Goal: Task Accomplishment & Management: Use online tool/utility

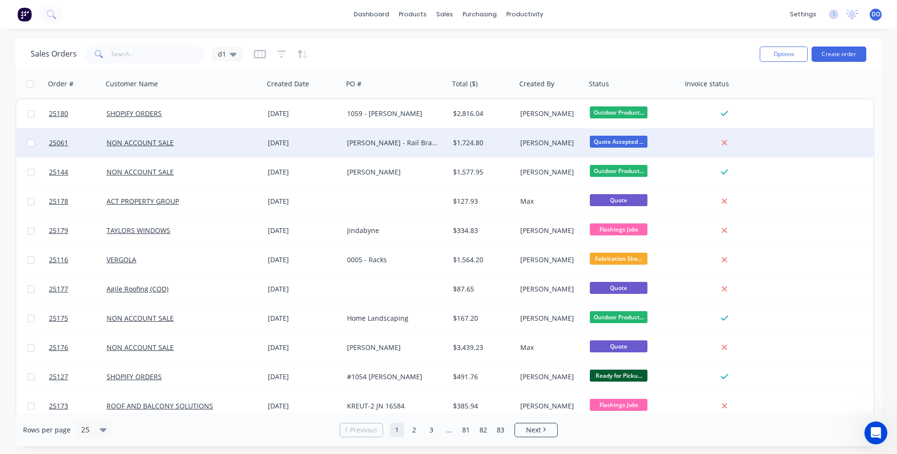
click at [354, 144] on div "Steve Rankine - Rail Brackets" at bounding box center [394, 143] width 94 height 10
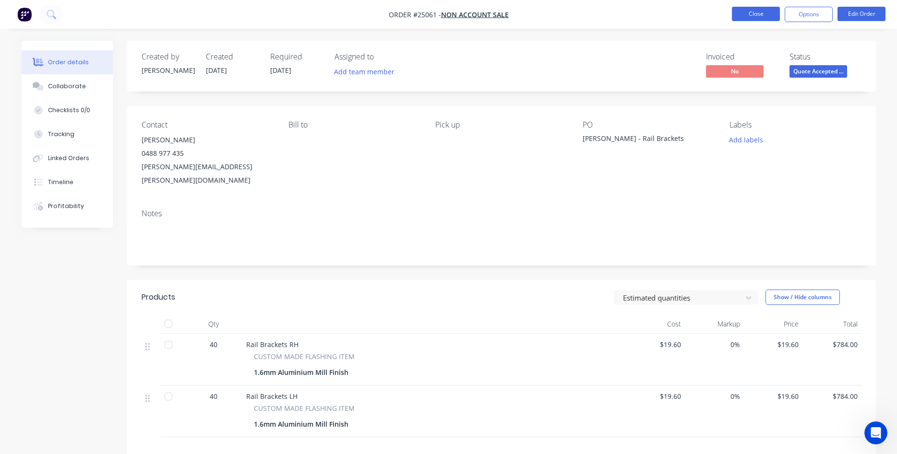
click at [742, 14] on button "Close" at bounding box center [756, 14] width 48 height 14
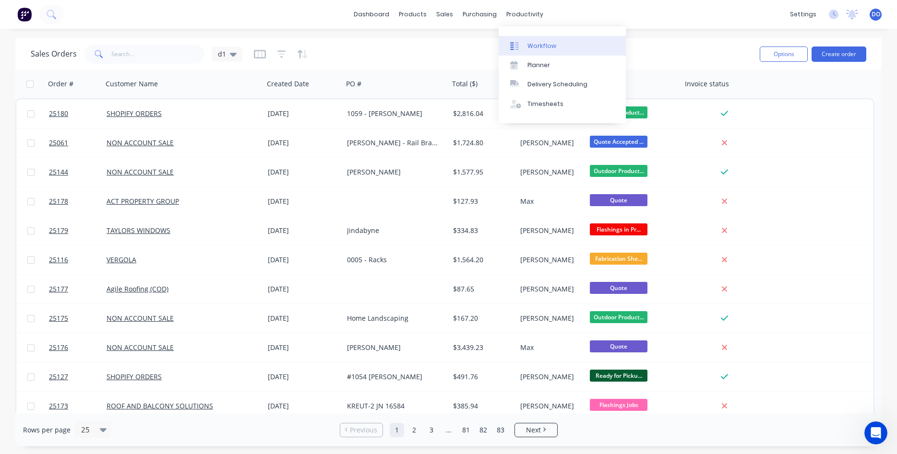
click at [537, 41] on link "Workflow" at bounding box center [562, 45] width 127 height 19
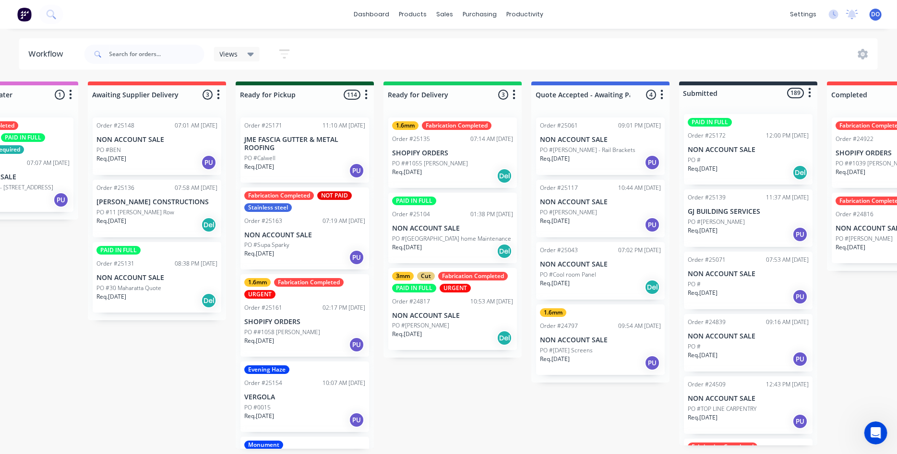
scroll to position [0, 994]
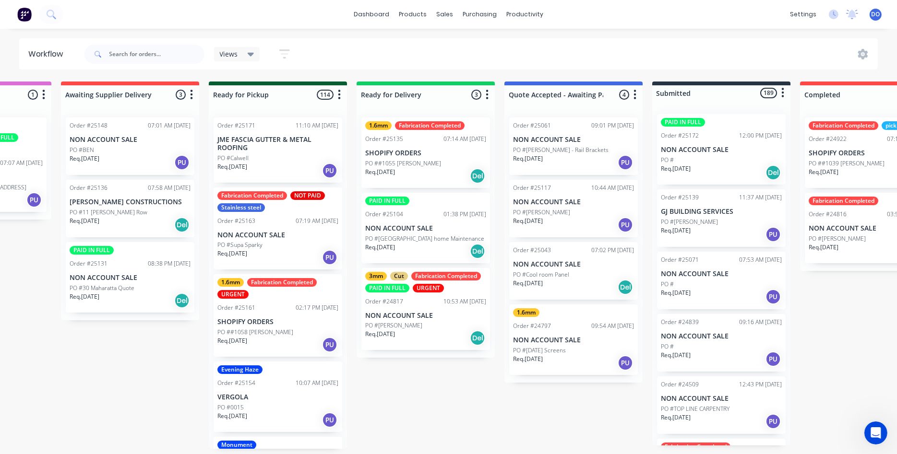
click at [554, 207] on div "Order #25117 10:44 AM 09/10/25 NON ACCOUNT SALE PO #Stephen O'Connor Req. 02/10…" at bounding box center [573, 209] width 129 height 58
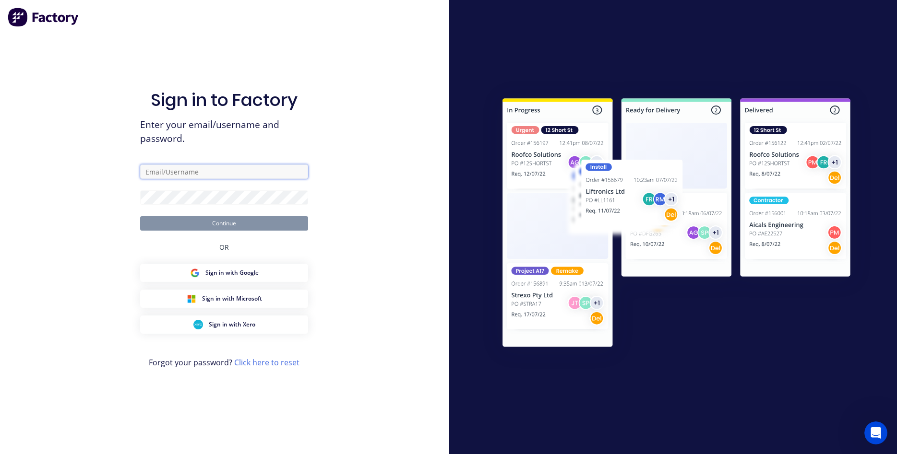
click at [193, 175] on input "text" at bounding box center [224, 172] width 168 height 14
type input "duane@arkus.com.au"
click at [213, 223] on button "Continue" at bounding box center [224, 223] width 168 height 14
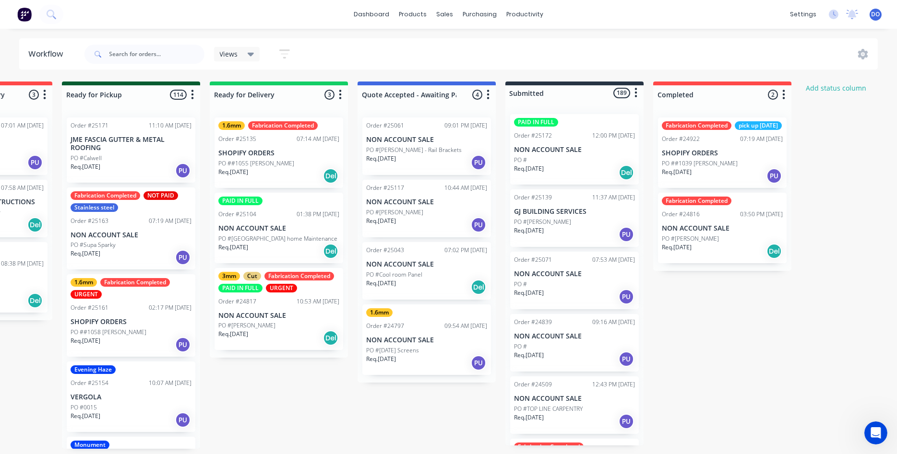
scroll to position [0, 1172]
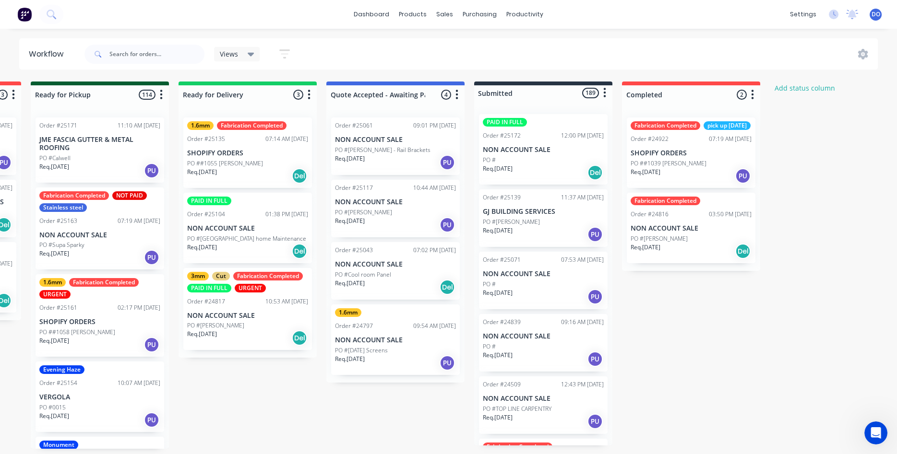
click at [382, 209] on p "PO #[PERSON_NAME]" at bounding box center [363, 212] width 57 height 9
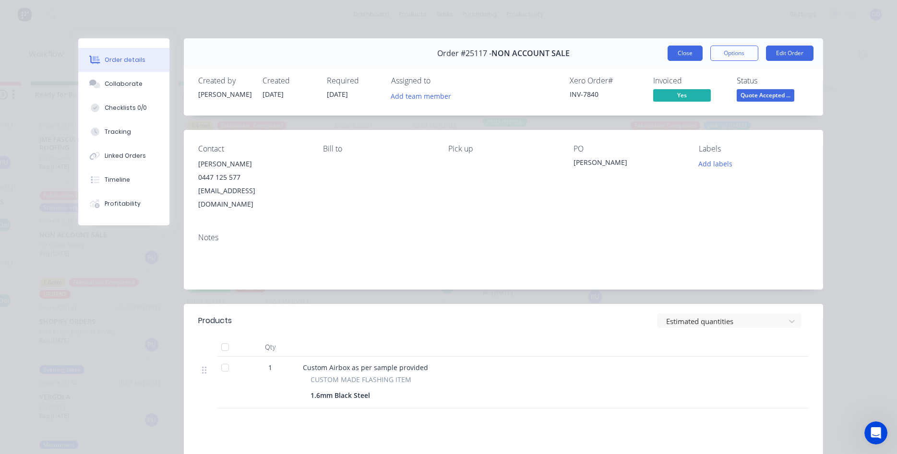
click at [673, 49] on button "Close" at bounding box center [684, 53] width 35 height 15
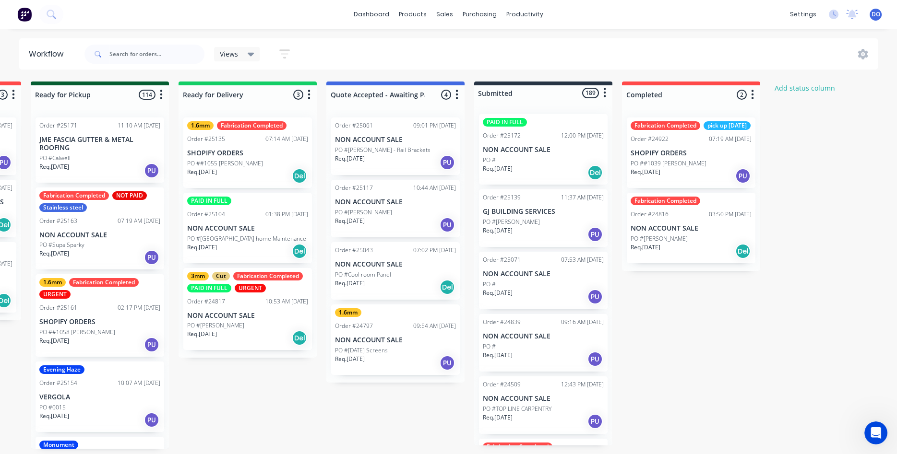
click at [375, 275] on p "PO #Cool room Panel" at bounding box center [363, 275] width 56 height 9
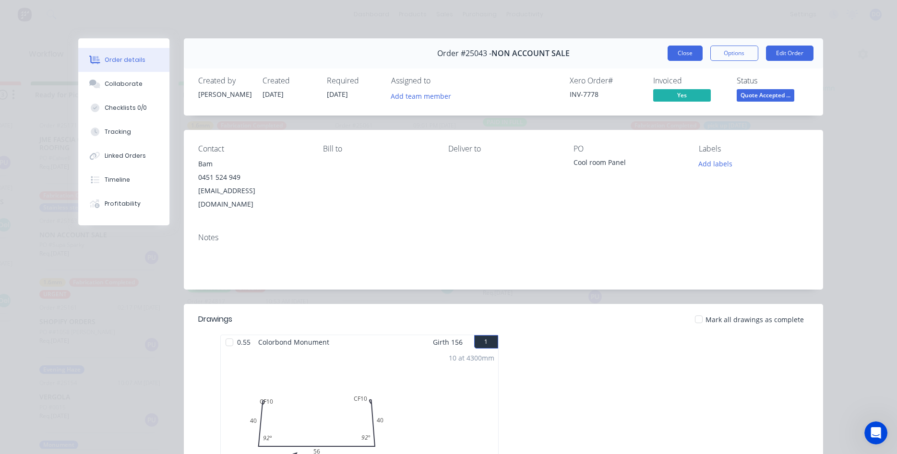
click at [685, 49] on button "Close" at bounding box center [684, 53] width 35 height 15
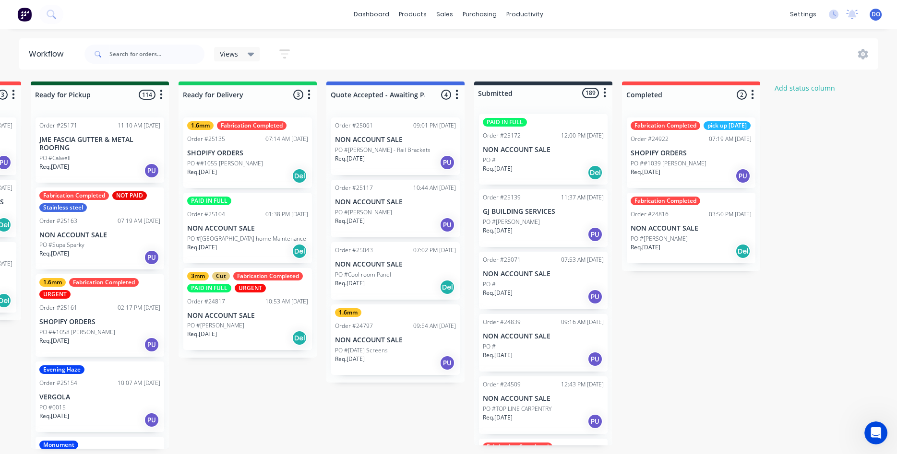
click at [381, 343] on p "NON ACCOUNT SALE" at bounding box center [395, 340] width 121 height 8
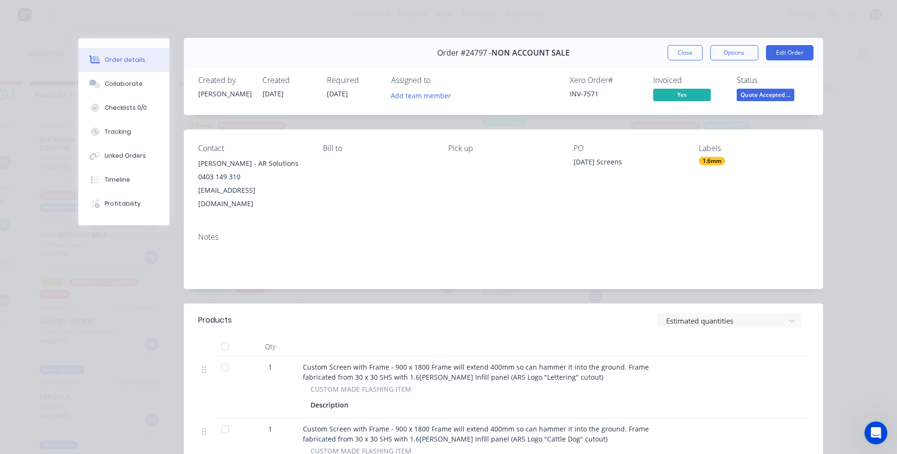
scroll to position [0, 0]
click at [690, 58] on button "Close" at bounding box center [684, 53] width 35 height 15
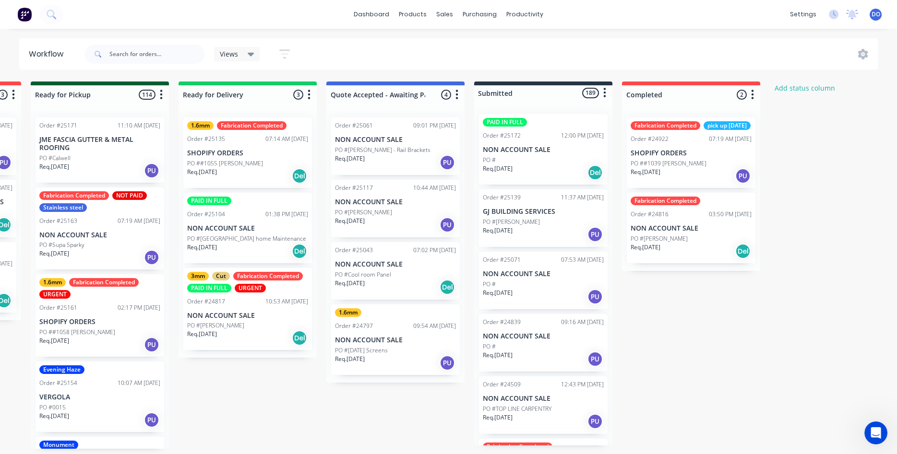
click at [535, 223] on div "PO #[PERSON_NAME]" at bounding box center [543, 222] width 121 height 9
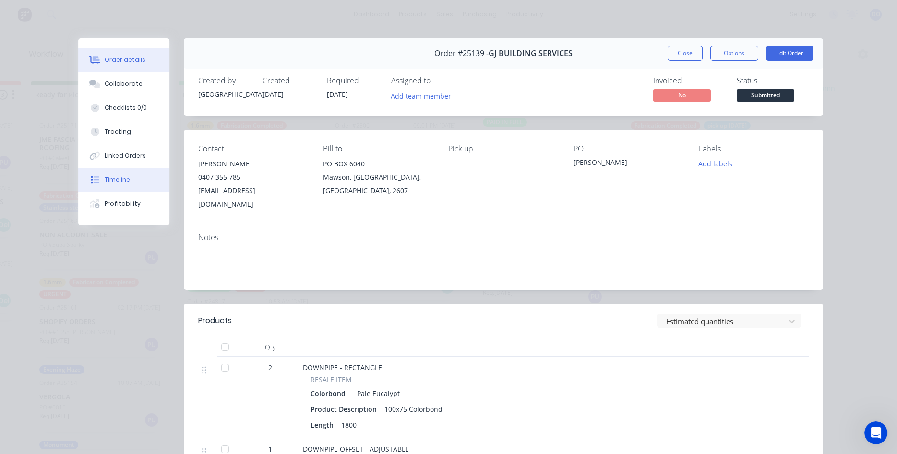
click at [119, 178] on div "Timeline" at bounding box center [117, 180] width 25 height 9
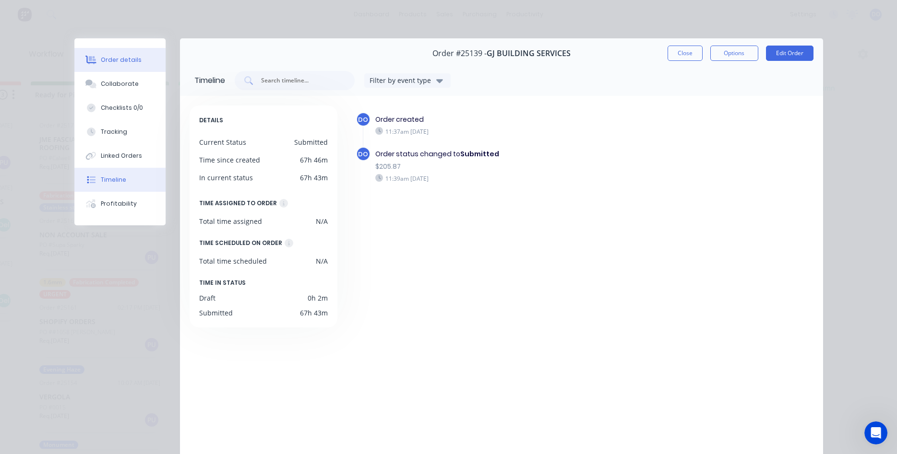
click at [128, 59] on div "Order details" at bounding box center [121, 60] width 41 height 9
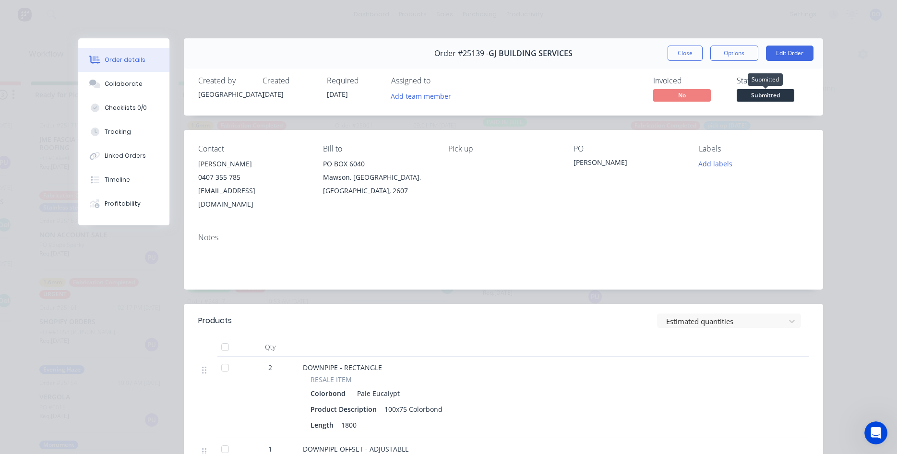
click at [768, 96] on span "Submitted" at bounding box center [766, 95] width 58 height 12
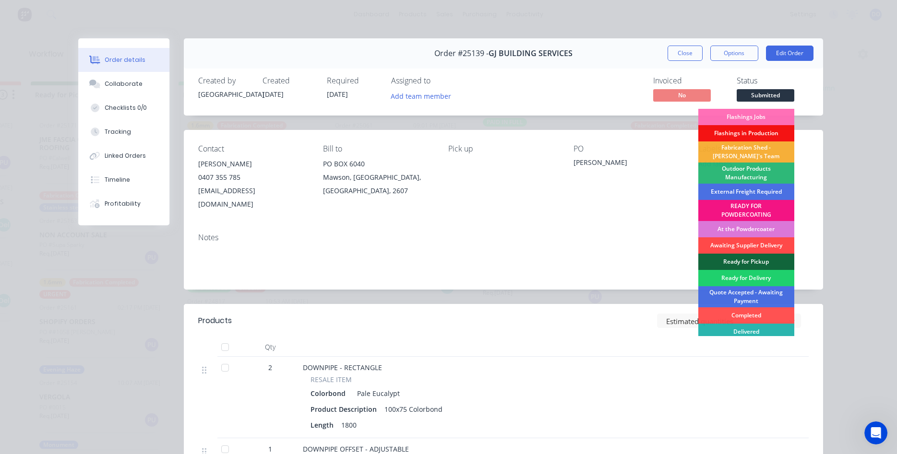
click at [758, 245] on div "Awaiting Supplier Delivery" at bounding box center [746, 246] width 96 height 16
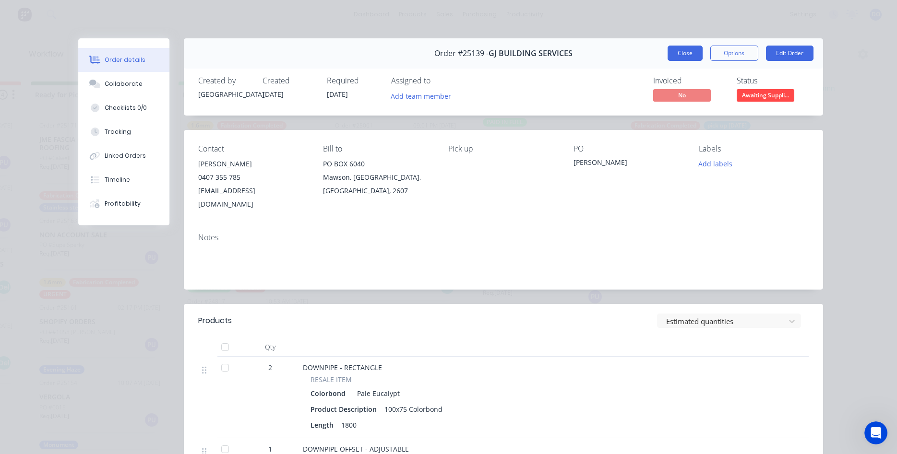
click at [697, 59] on button "Close" at bounding box center [684, 53] width 35 height 15
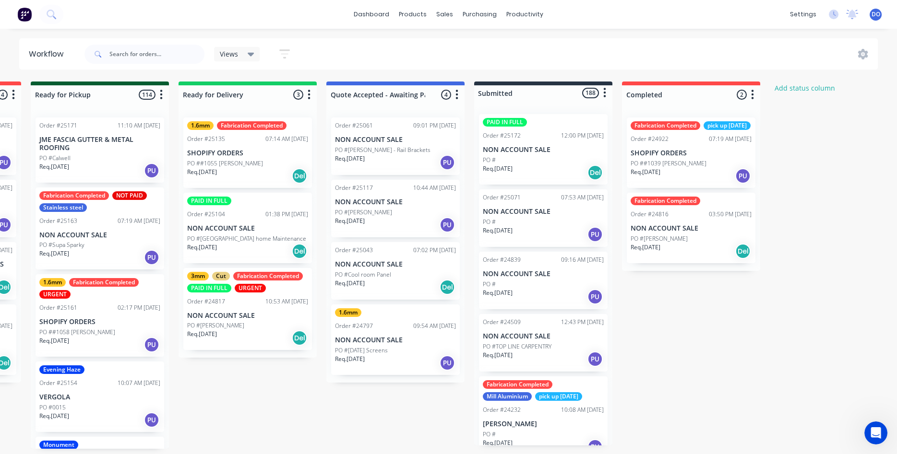
click at [545, 170] on div "Req. 09/10/25 Del" at bounding box center [543, 173] width 121 height 16
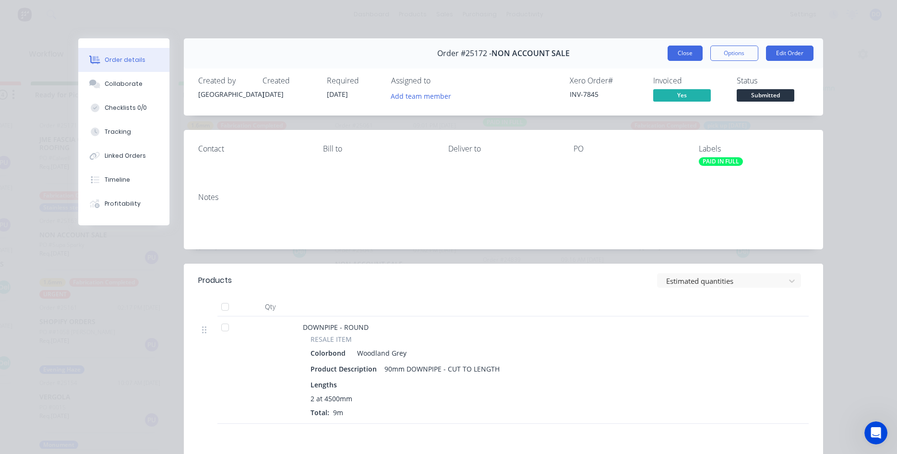
click at [679, 56] on button "Close" at bounding box center [684, 53] width 35 height 15
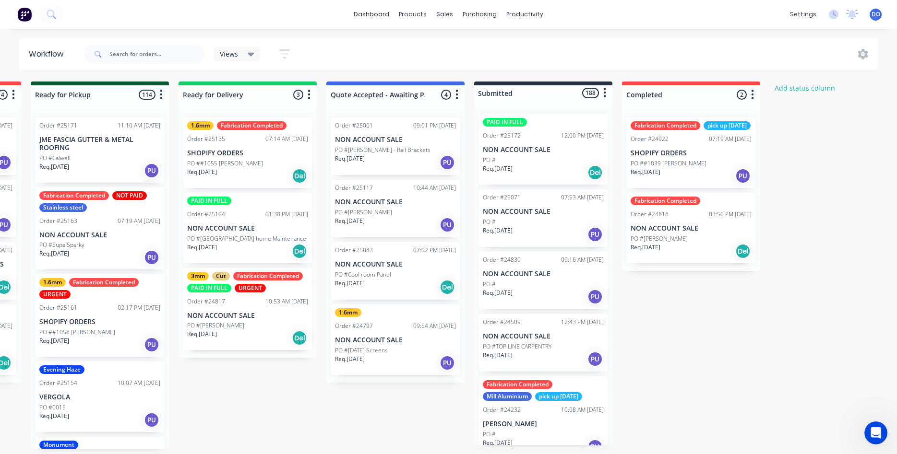
click at [538, 226] on div "Req. 29/09/25 PU" at bounding box center [543, 234] width 121 height 16
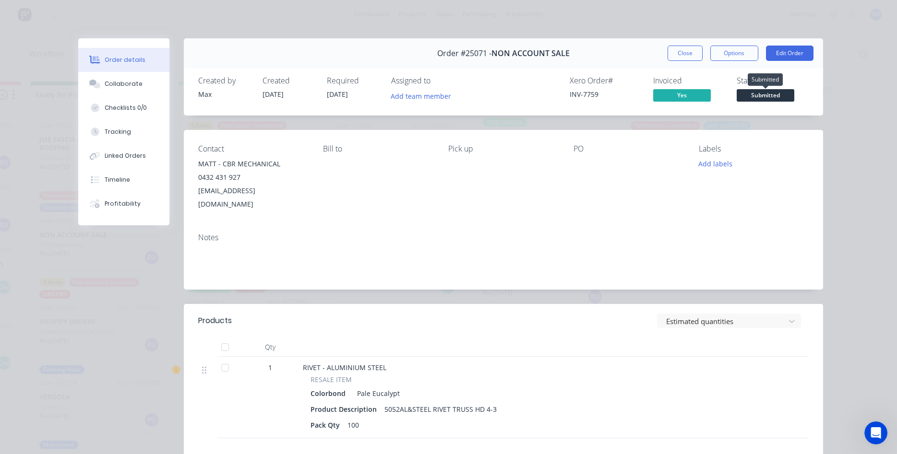
click at [760, 96] on span "Submitted" at bounding box center [766, 95] width 58 height 12
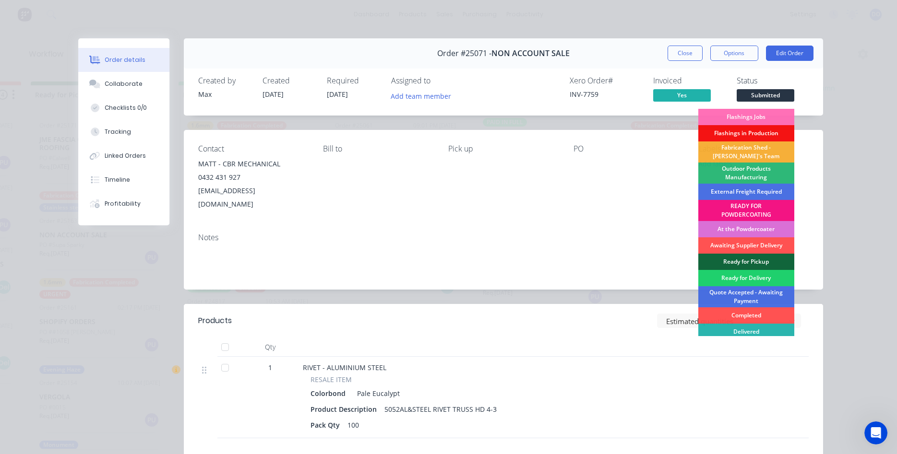
scroll to position [20, 0]
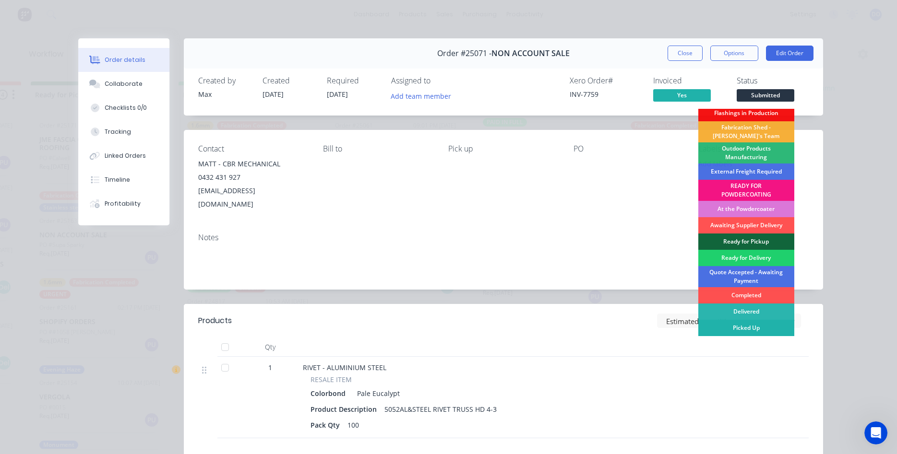
click at [755, 329] on div "Picked Up" at bounding box center [746, 328] width 96 height 16
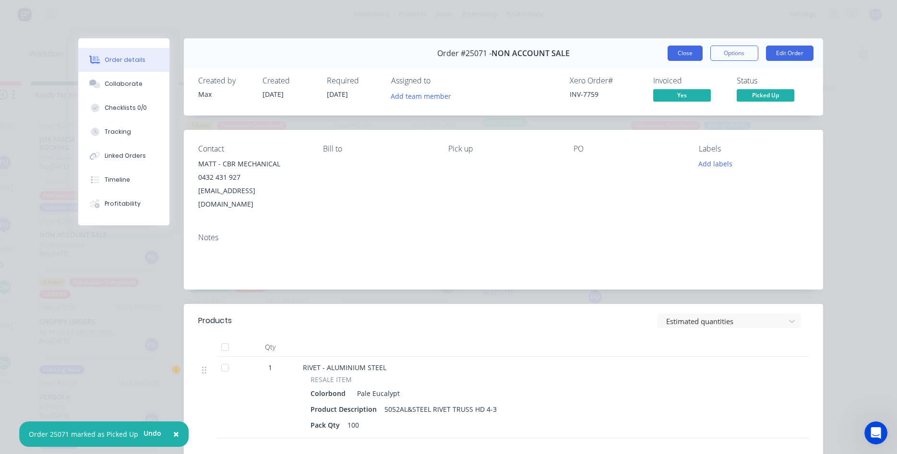
click at [691, 54] on button "Close" at bounding box center [684, 53] width 35 height 15
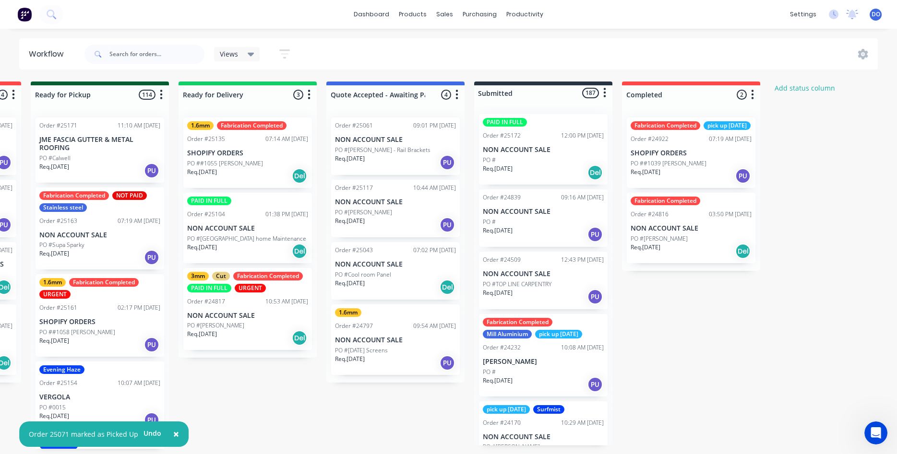
click at [534, 282] on p "PO #TOP LINE CARPENTRY" at bounding box center [517, 284] width 69 height 9
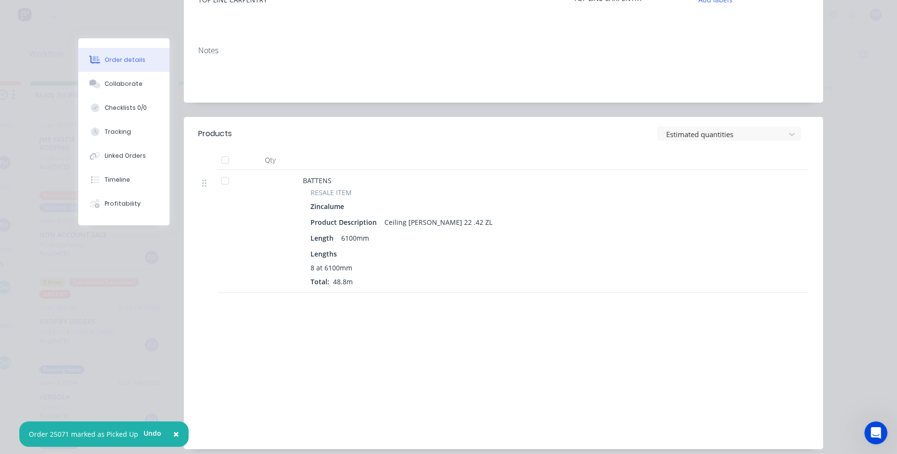
scroll to position [0, 0]
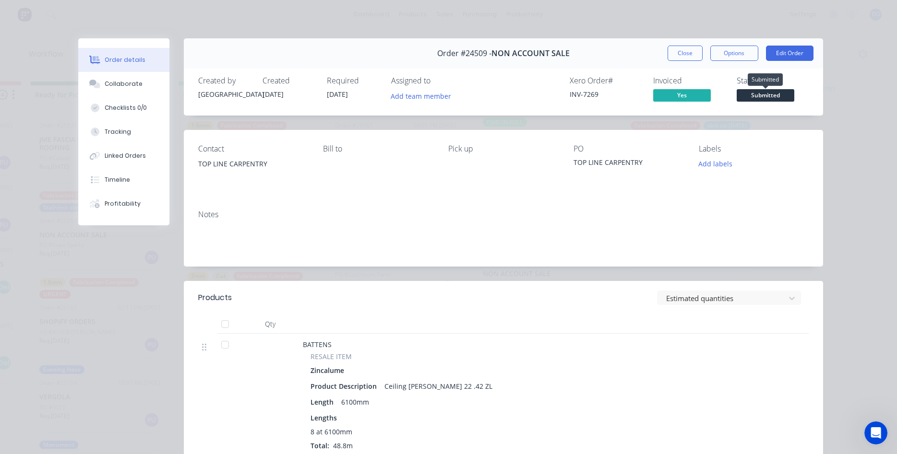
click at [766, 96] on span "Submitted" at bounding box center [766, 95] width 58 height 12
click at [618, 44] on div "Order #24509 - NON ACCOUNT SALE Close Options Edit Order" at bounding box center [503, 53] width 639 height 30
click at [125, 154] on div "Linked Orders" at bounding box center [125, 156] width 41 height 9
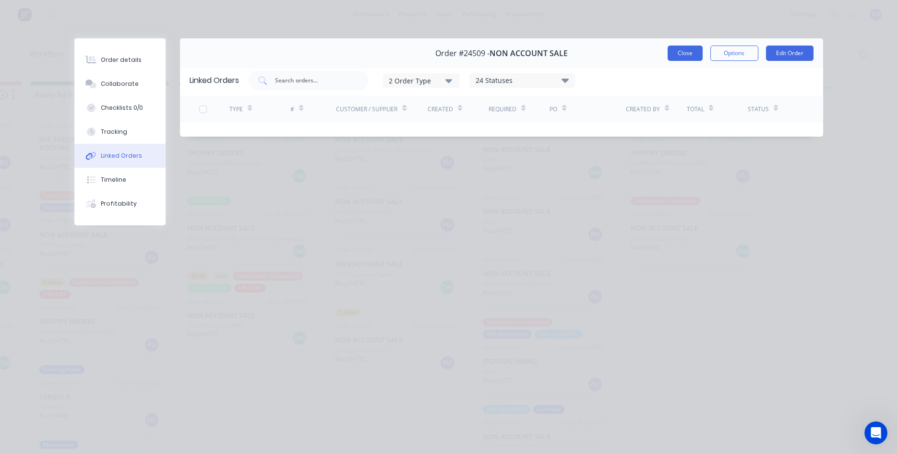
click at [687, 57] on button "Close" at bounding box center [684, 53] width 35 height 15
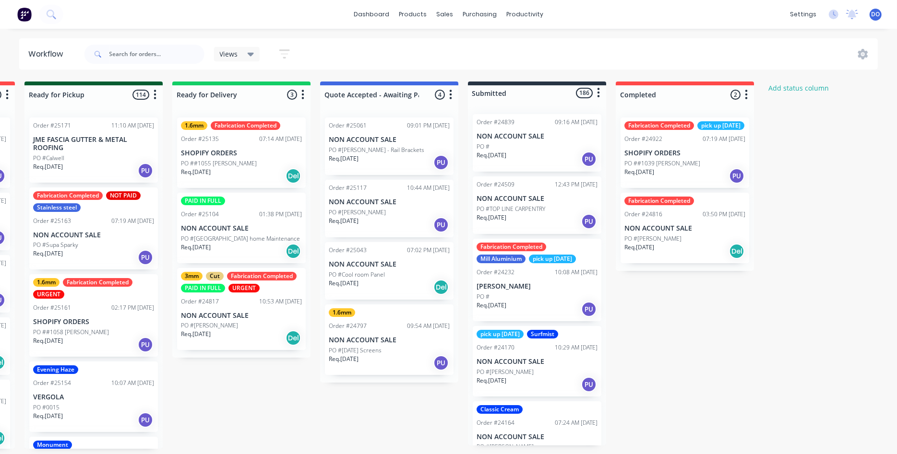
scroll to position [0, 1212]
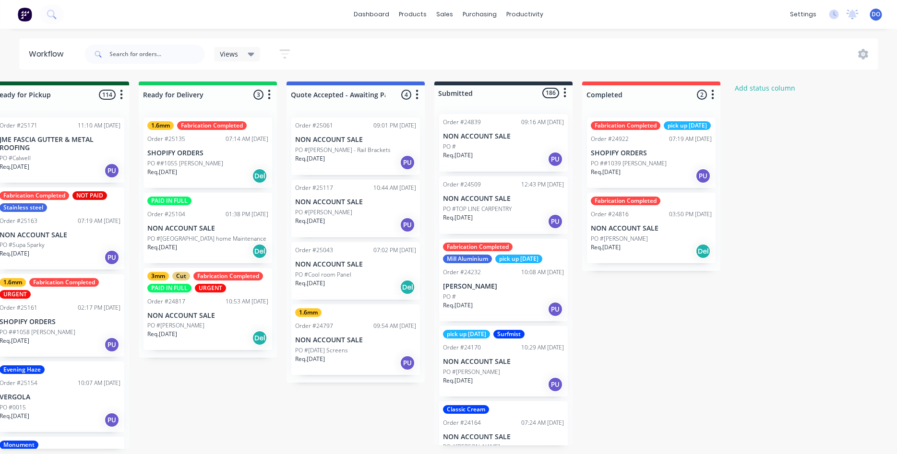
click at [509, 210] on p "PO #TOP LINE CARPENTRY" at bounding box center [477, 209] width 69 height 9
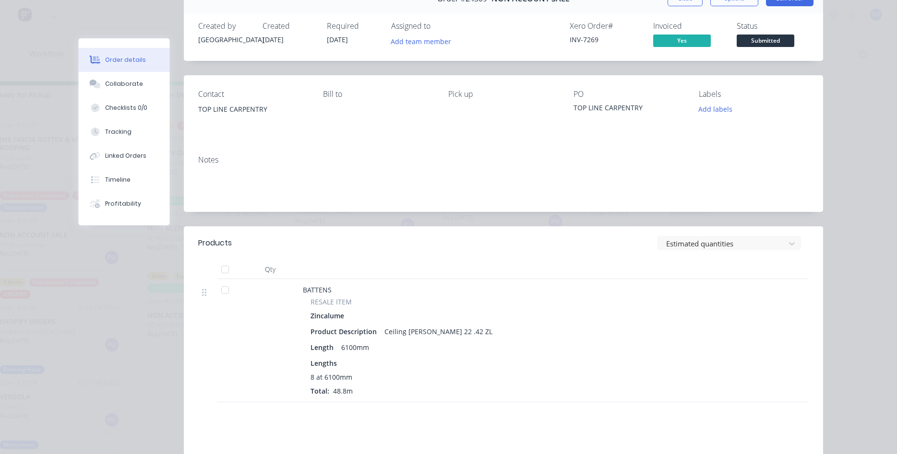
scroll to position [0, 0]
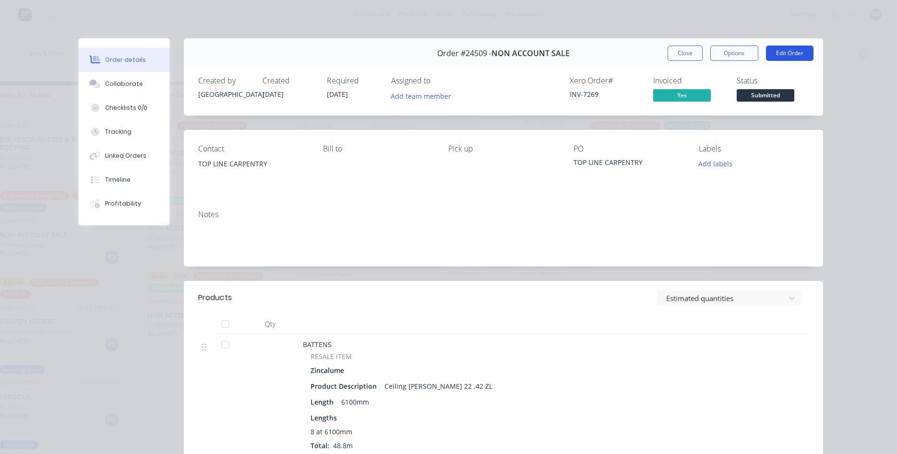
click at [775, 53] on button "Edit Order" at bounding box center [790, 53] width 48 height 15
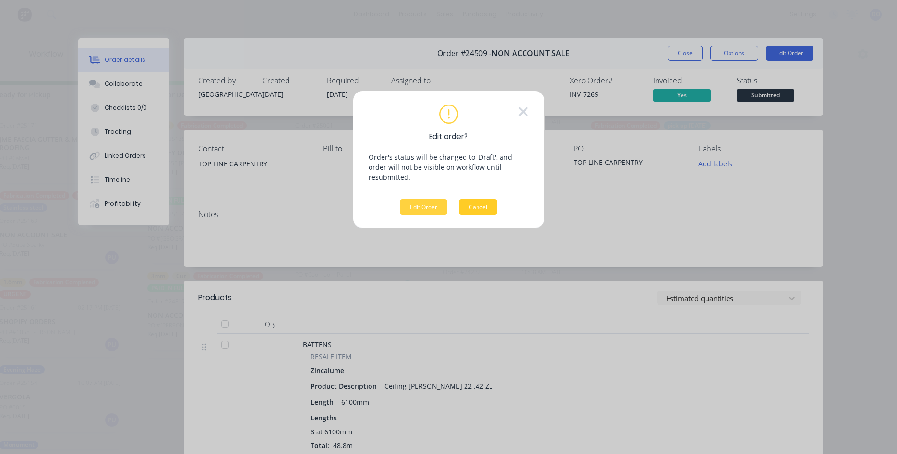
click at [486, 200] on button "Cancel" at bounding box center [478, 207] width 38 height 15
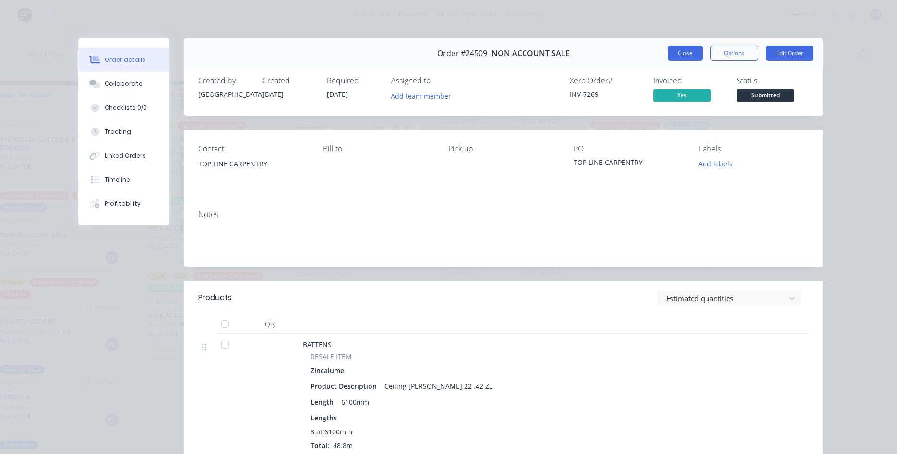
click at [680, 54] on button "Close" at bounding box center [684, 53] width 35 height 15
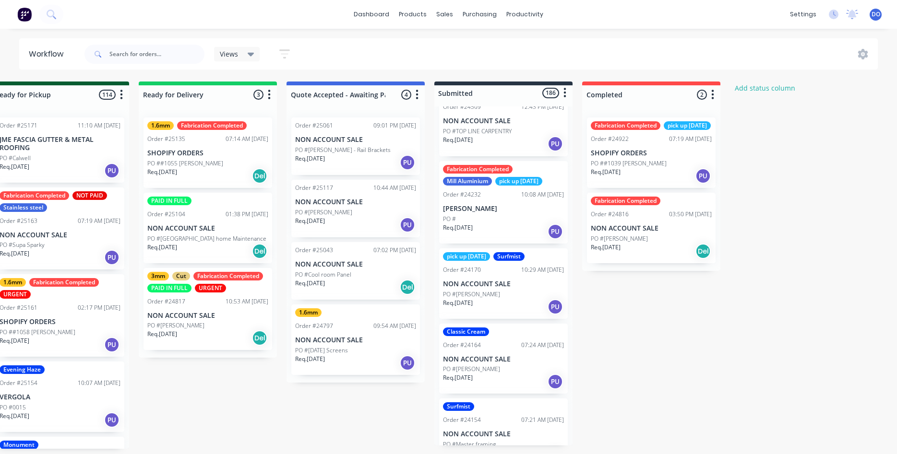
scroll to position [109, 0]
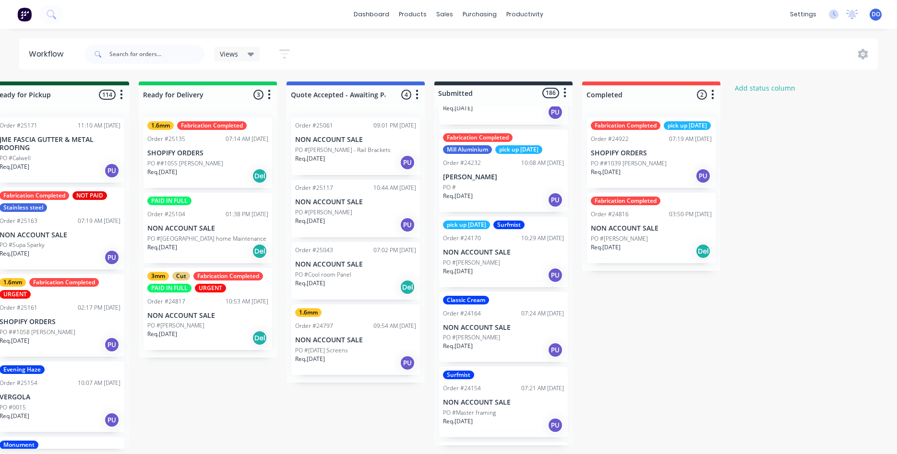
click at [486, 183] on div "PO #" at bounding box center [503, 187] width 121 height 9
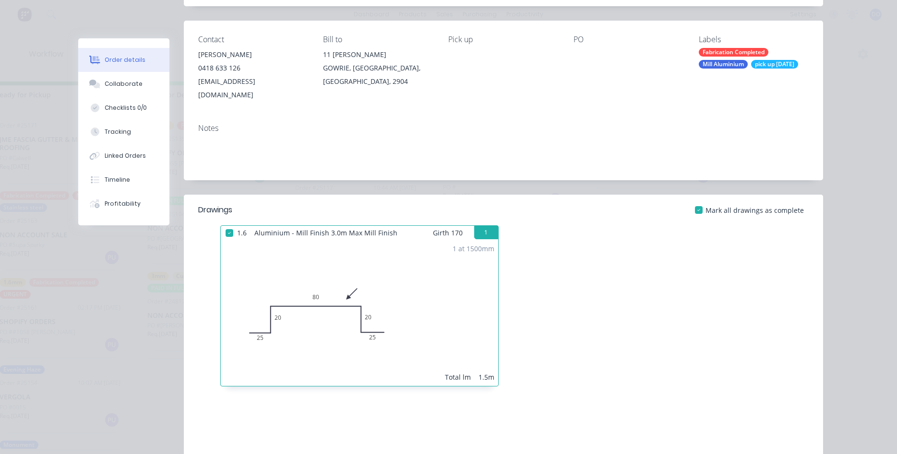
scroll to position [0, 0]
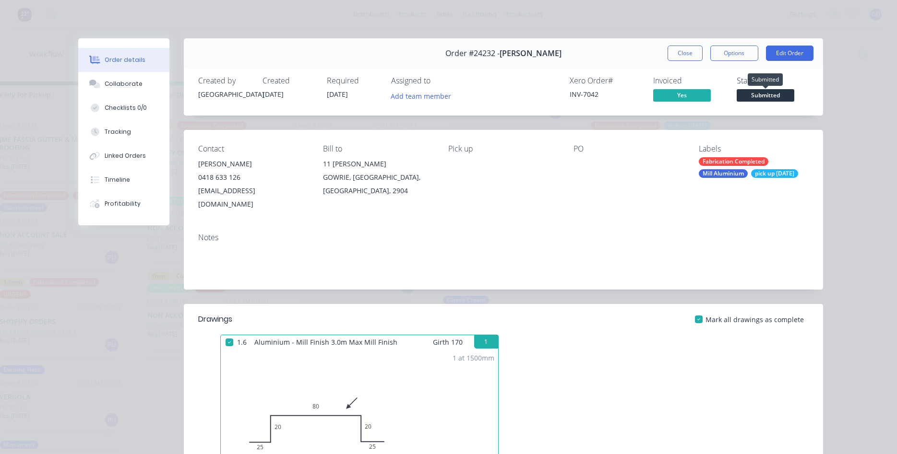
click at [777, 96] on span "Submitted" at bounding box center [766, 95] width 58 height 12
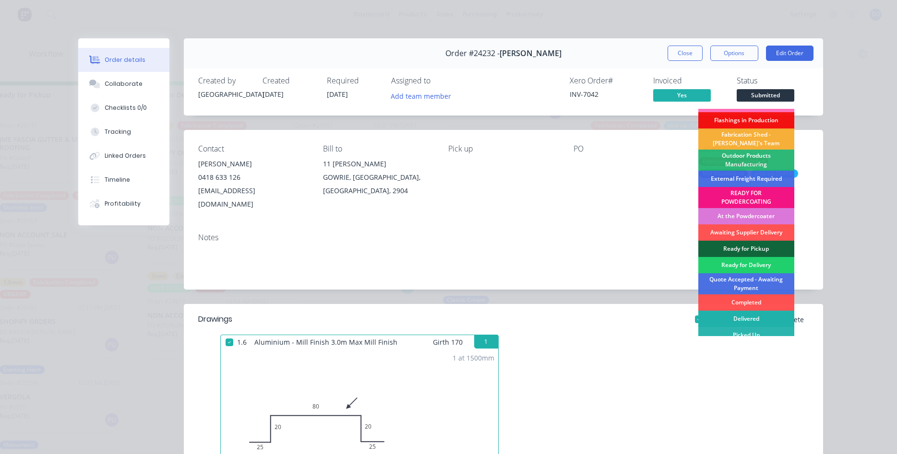
scroll to position [20, 0]
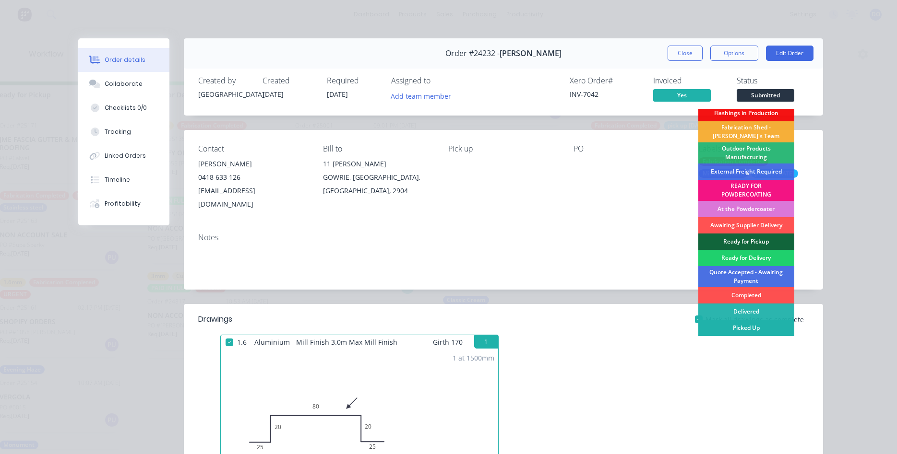
click at [746, 326] on div "Picked Up" at bounding box center [746, 328] width 96 height 16
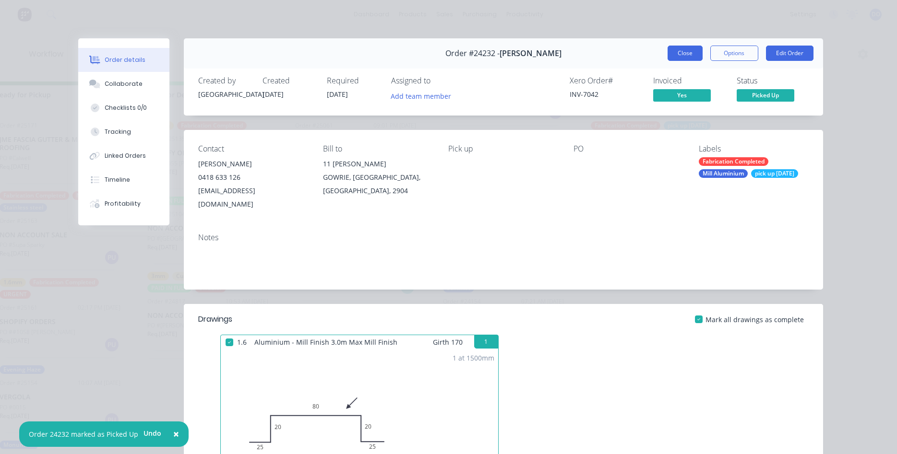
click at [694, 59] on button "Close" at bounding box center [684, 53] width 35 height 15
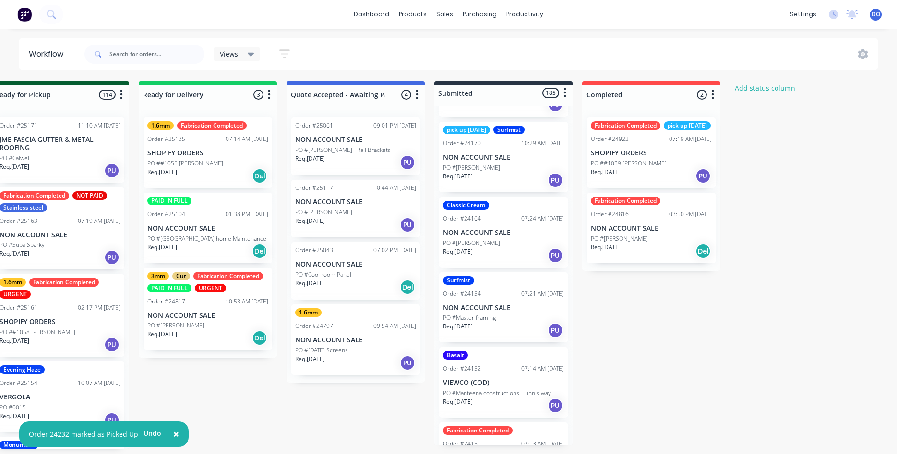
scroll to position [109, 0]
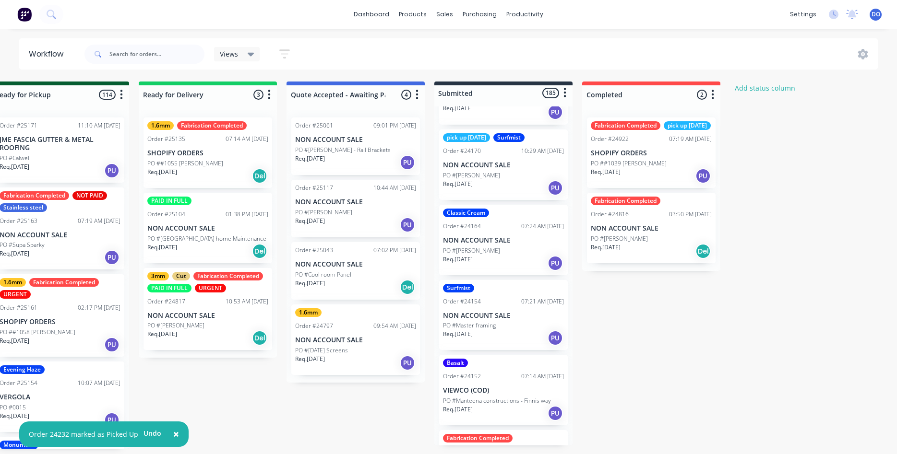
click at [503, 242] on p "NON ACCOUNT SALE" at bounding box center [503, 241] width 121 height 8
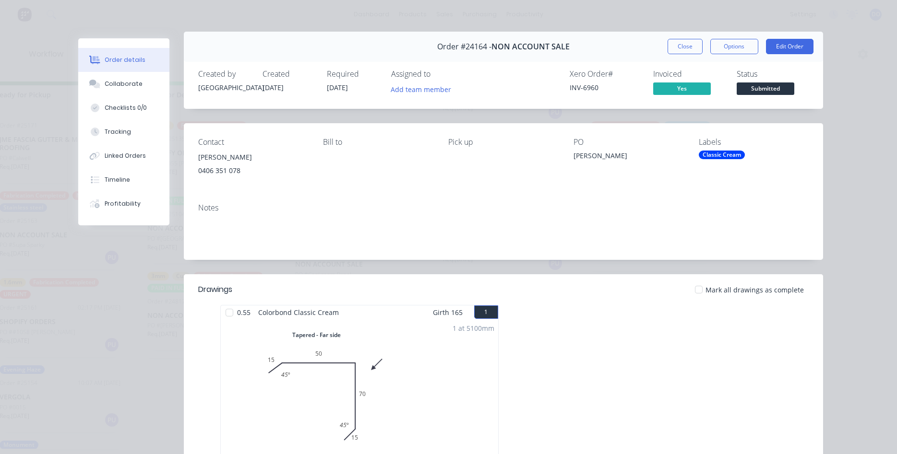
scroll to position [0, 0]
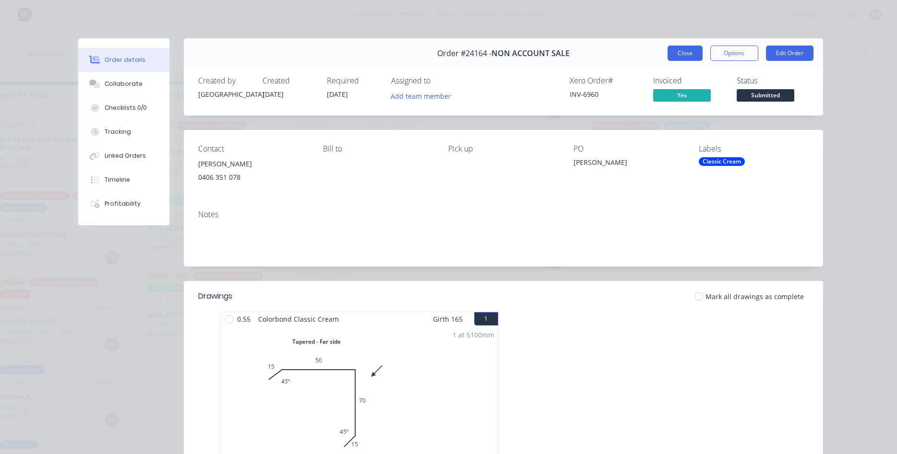
click at [685, 48] on button "Close" at bounding box center [684, 53] width 35 height 15
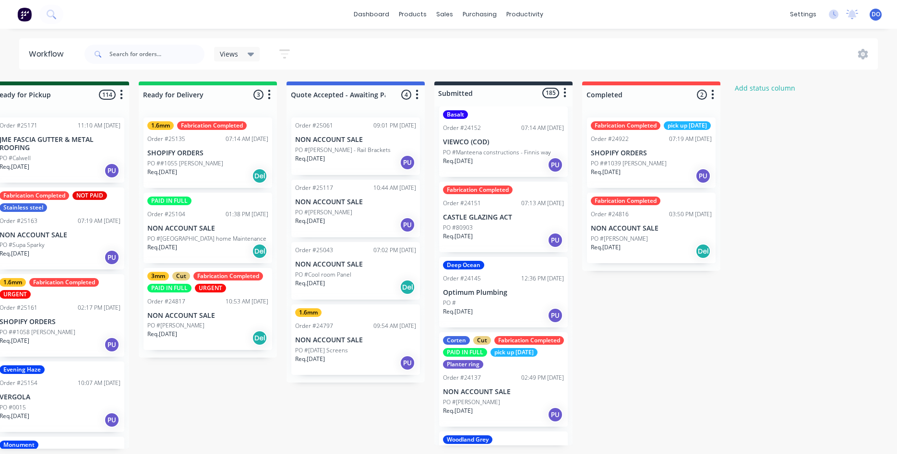
scroll to position [383, 0]
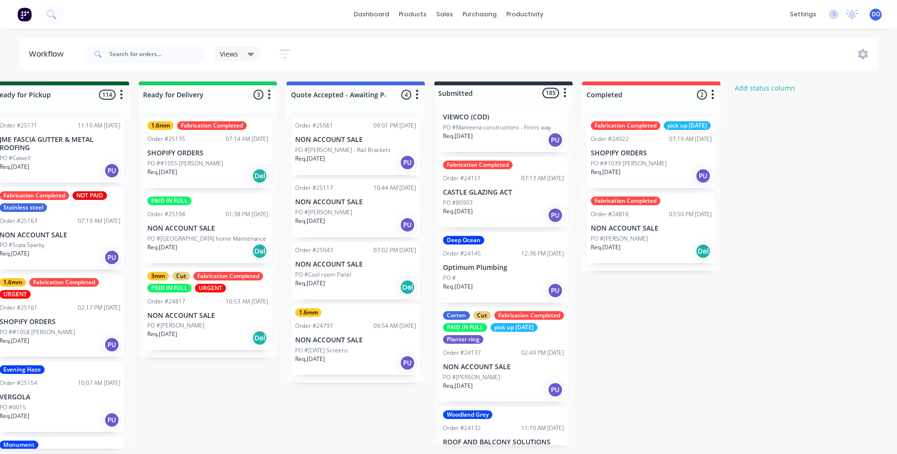
click at [500, 193] on p "CASTLE GLAZING ACT" at bounding box center [503, 193] width 121 height 8
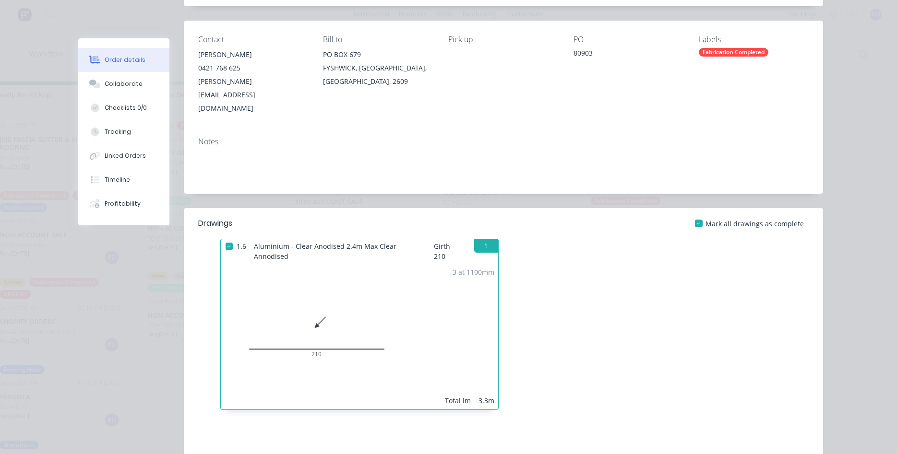
scroll to position [0, 0]
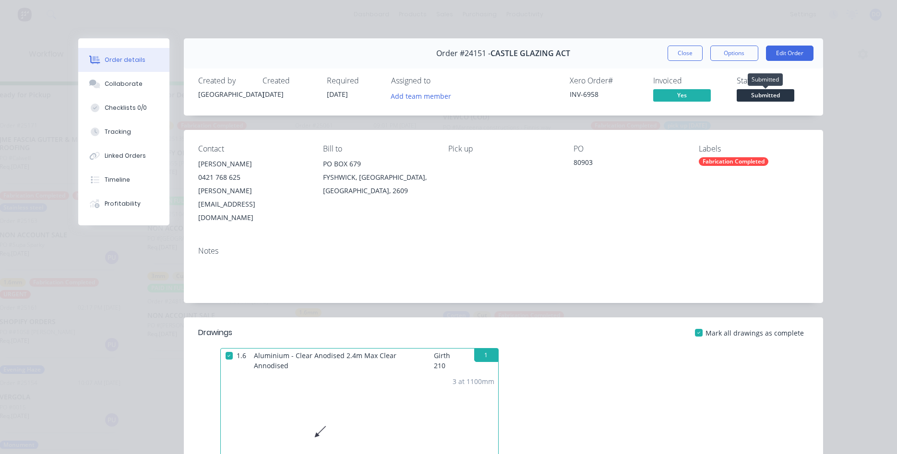
click at [766, 97] on span "Submitted" at bounding box center [766, 95] width 58 height 12
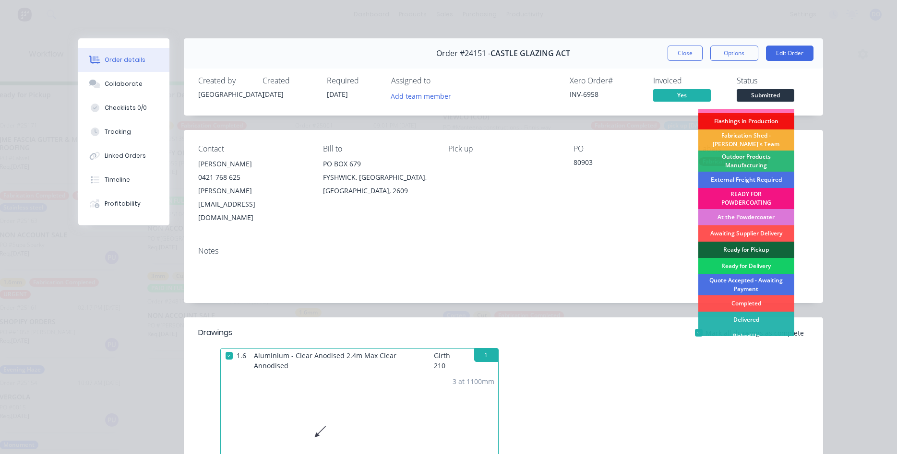
scroll to position [20, 0]
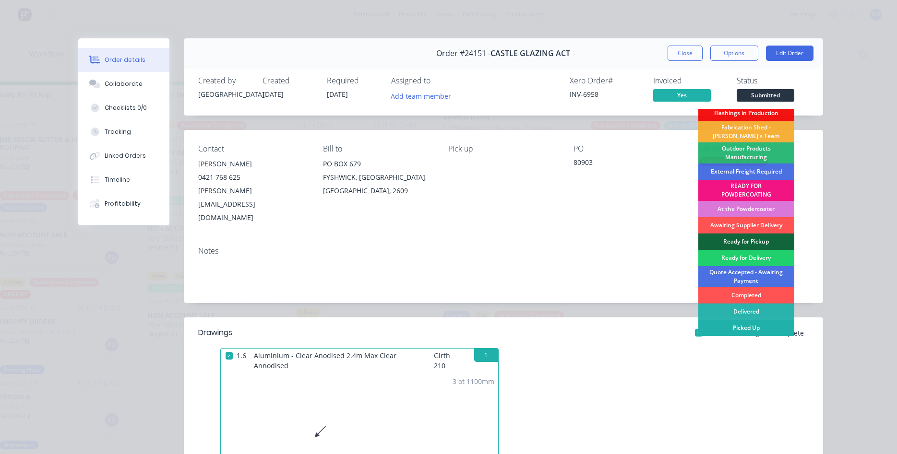
click at [746, 325] on div "Picked Up" at bounding box center [746, 328] width 96 height 16
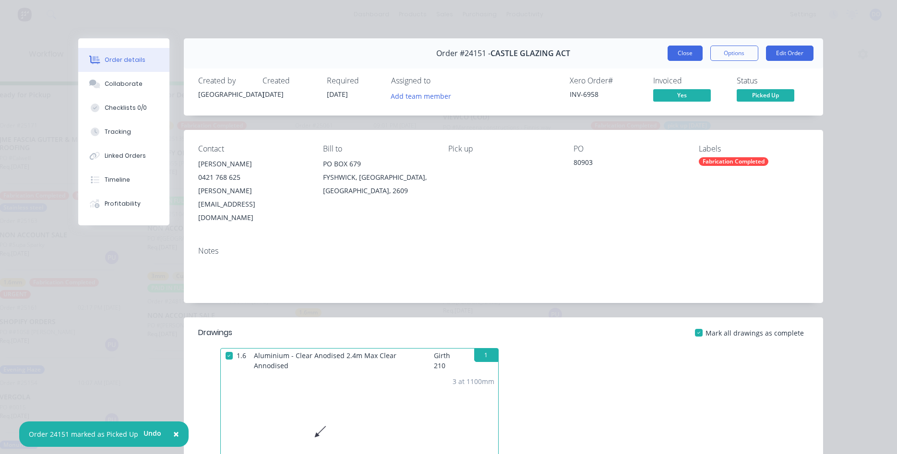
click at [694, 52] on button "Close" at bounding box center [684, 53] width 35 height 15
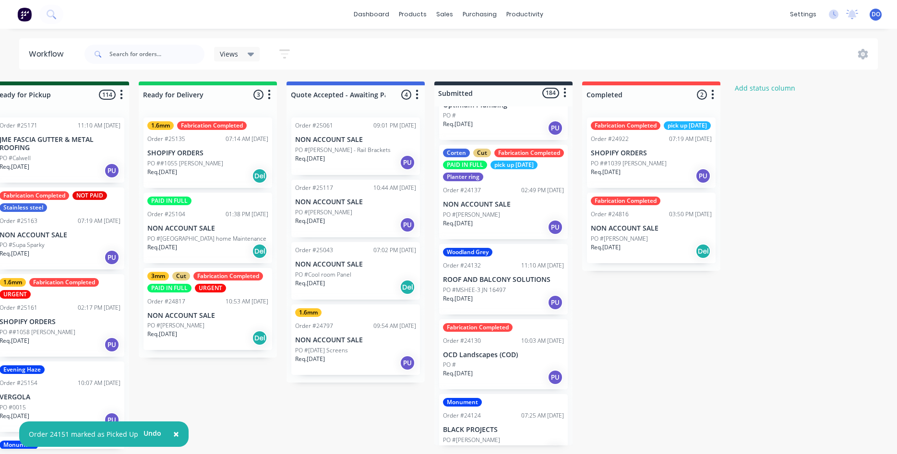
scroll to position [492, 0]
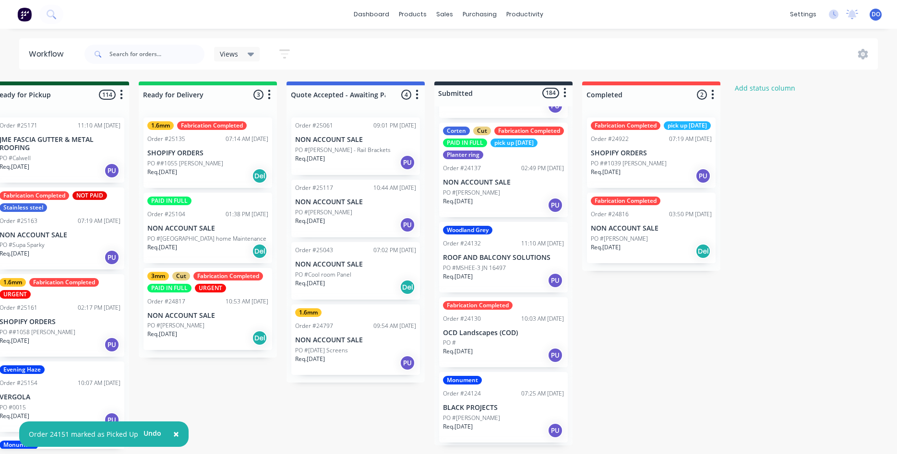
click at [497, 343] on div "PO #" at bounding box center [503, 343] width 121 height 9
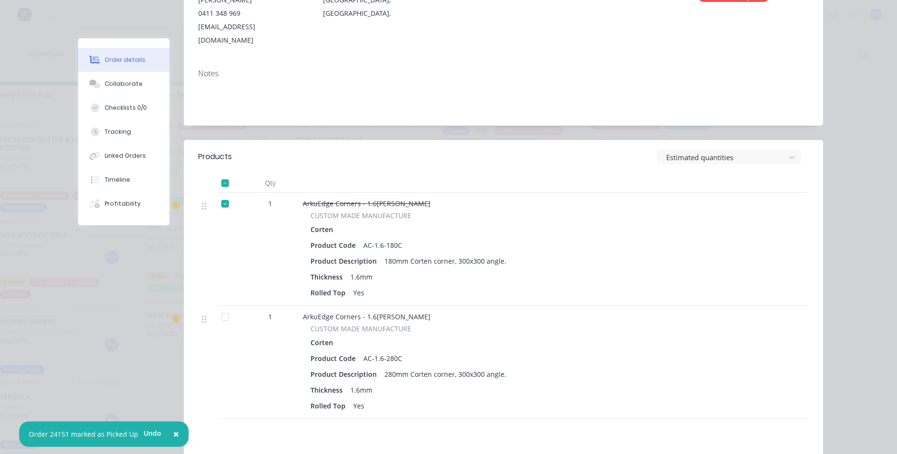
scroll to position [0, 0]
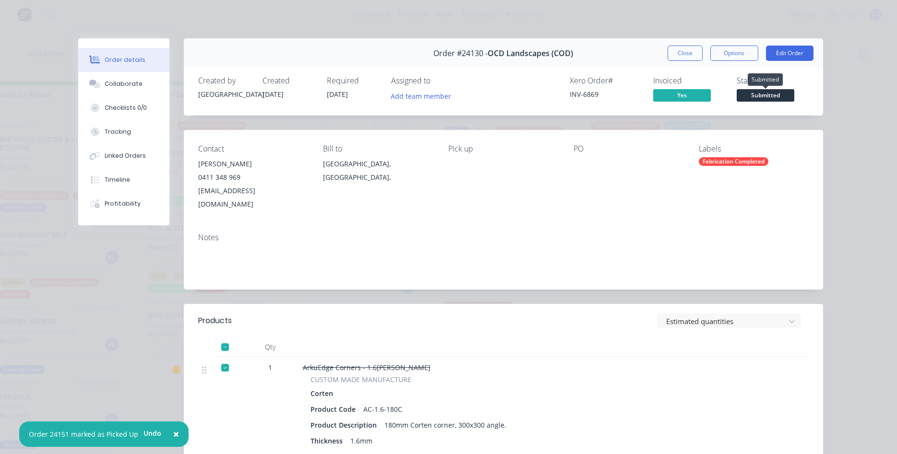
click at [761, 94] on span "Submitted" at bounding box center [766, 95] width 58 height 12
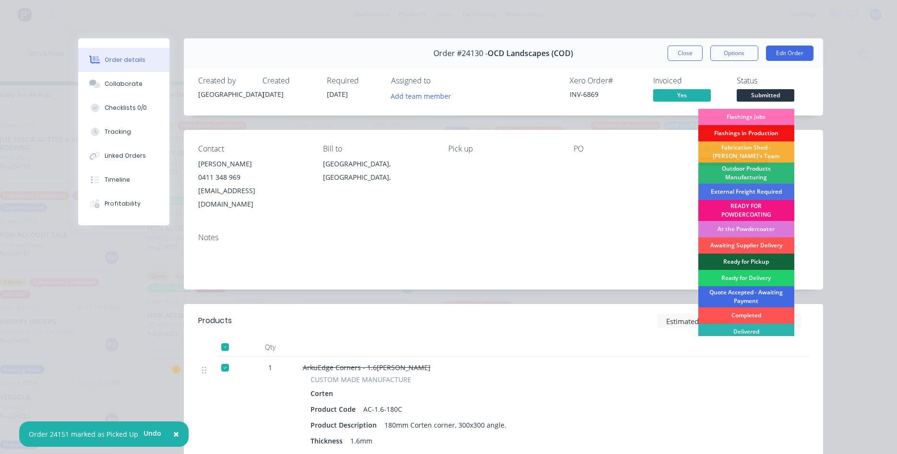
scroll to position [20, 0]
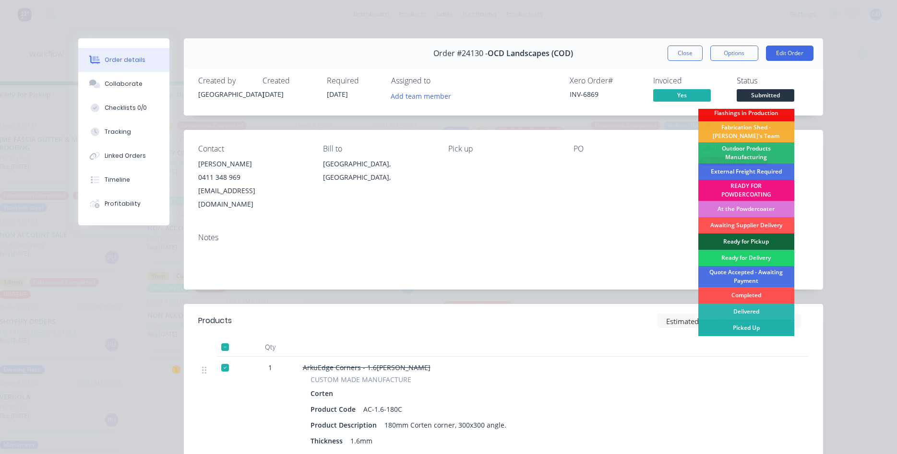
click at [730, 329] on div "Picked Up" at bounding box center [746, 328] width 96 height 16
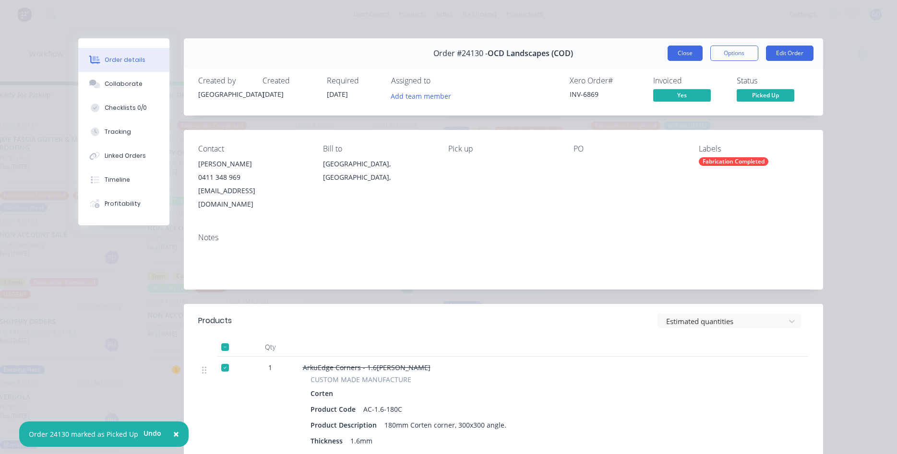
click at [692, 56] on button "Close" at bounding box center [684, 53] width 35 height 15
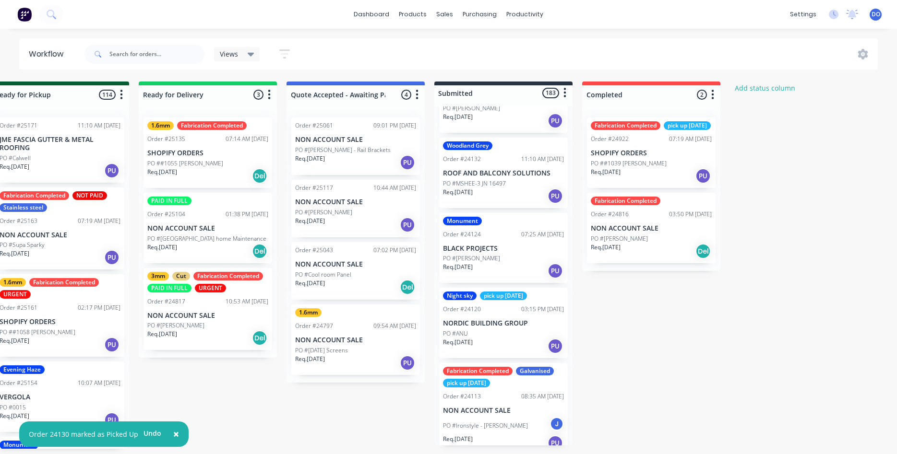
scroll to position [602, 0]
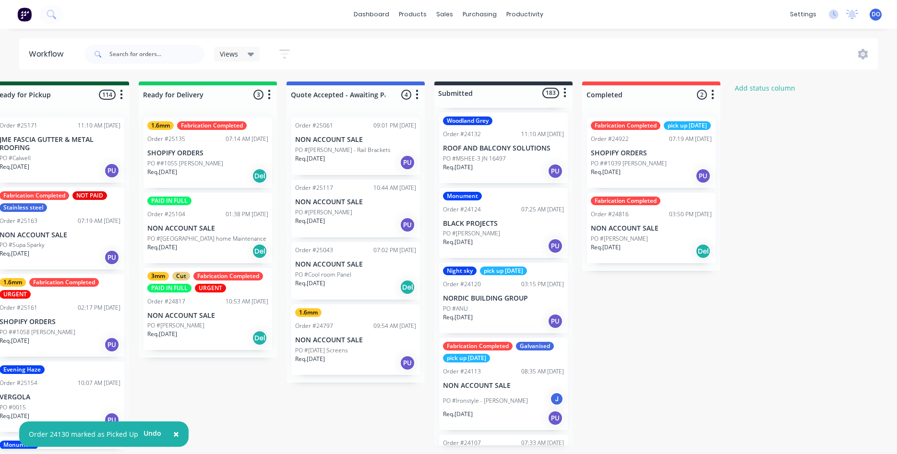
click at [518, 232] on div "PO #[PERSON_NAME]" at bounding box center [503, 233] width 121 height 9
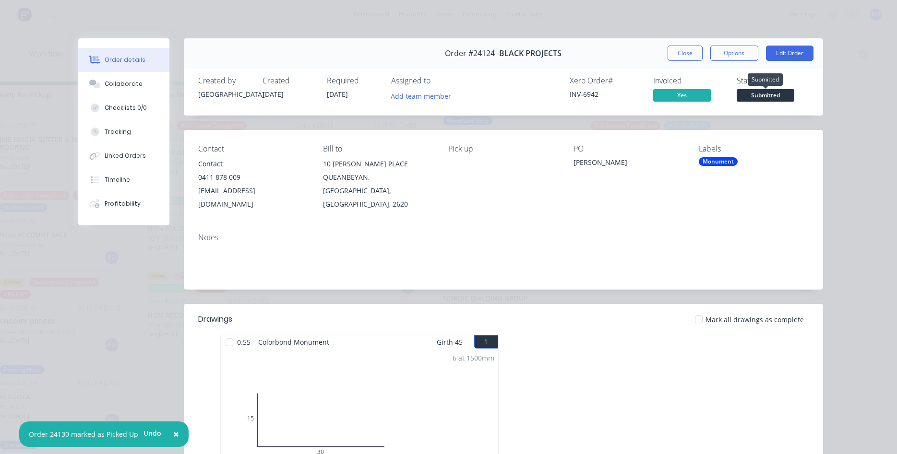
click at [767, 95] on span "Submitted" at bounding box center [766, 95] width 58 height 12
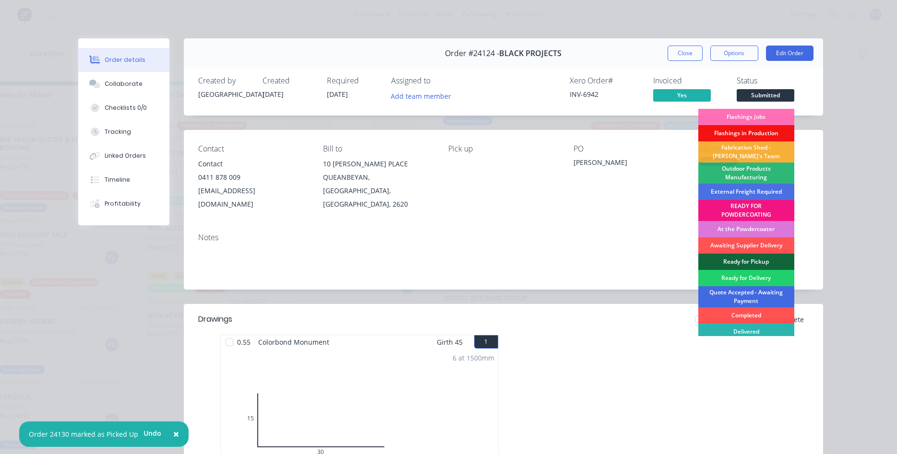
scroll to position [20, 0]
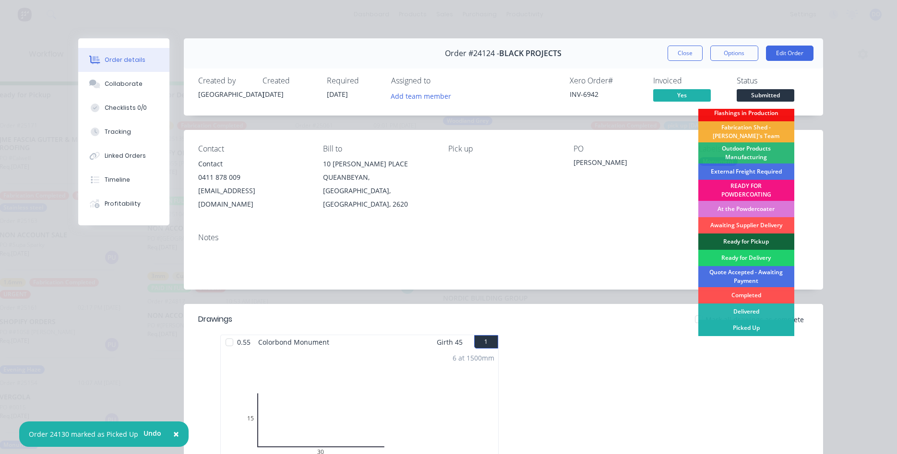
click at [747, 328] on div "Picked Up" at bounding box center [746, 328] width 96 height 16
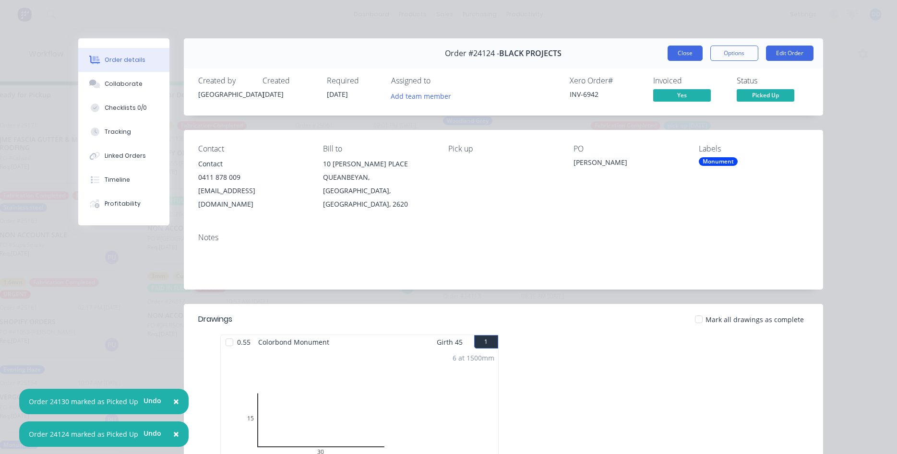
click at [681, 51] on button "Close" at bounding box center [684, 53] width 35 height 15
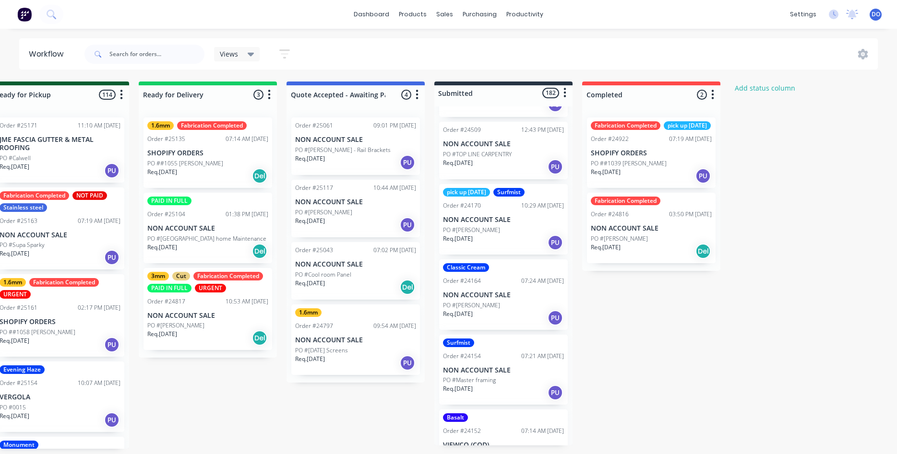
scroll to position [0, 0]
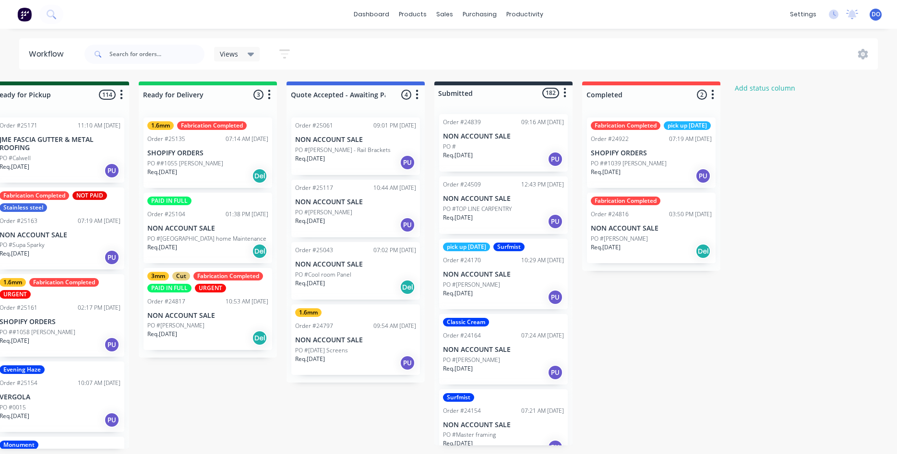
click at [636, 168] on p "PO ##1039 [PERSON_NAME]" at bounding box center [629, 163] width 76 height 9
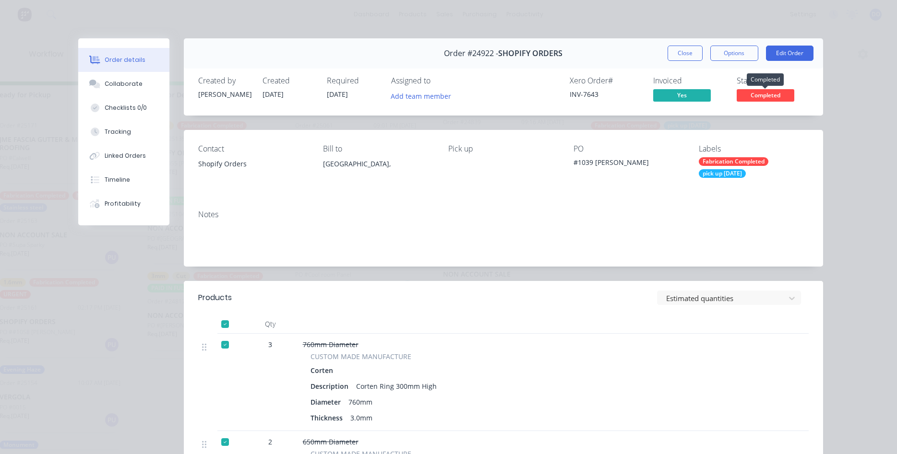
click at [754, 96] on span "Completed" at bounding box center [766, 95] width 58 height 12
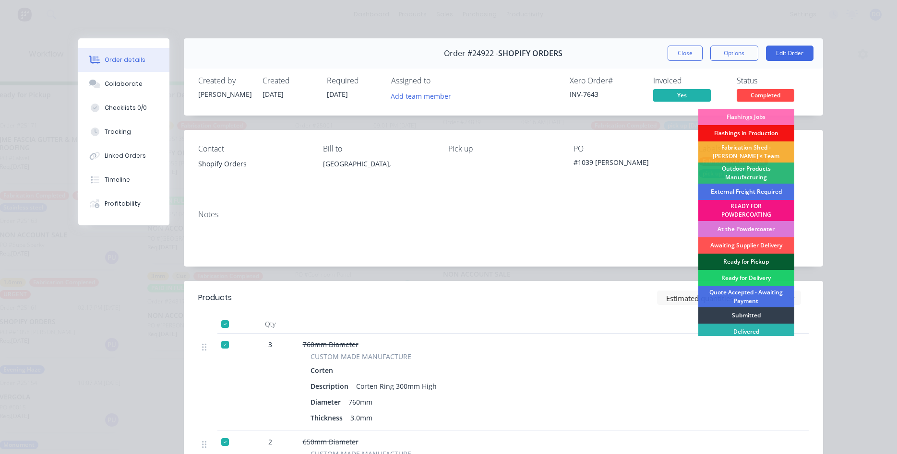
scroll to position [20, 0]
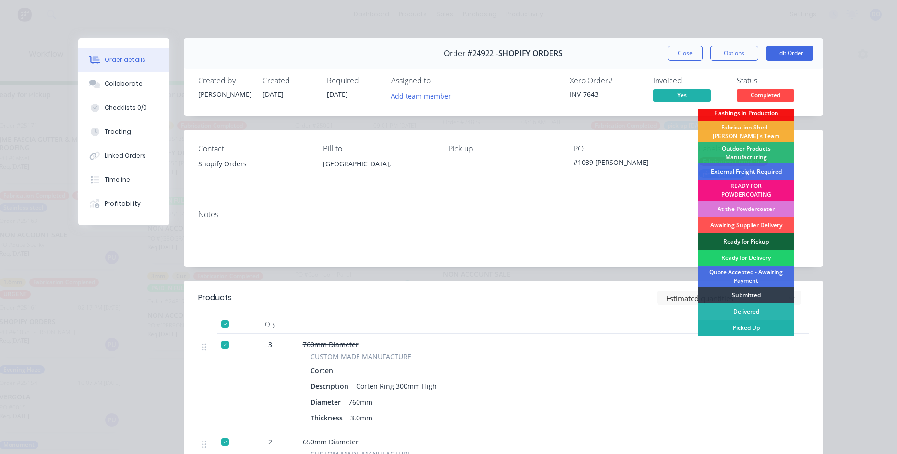
click at [749, 327] on div "Picked Up" at bounding box center [746, 328] width 96 height 16
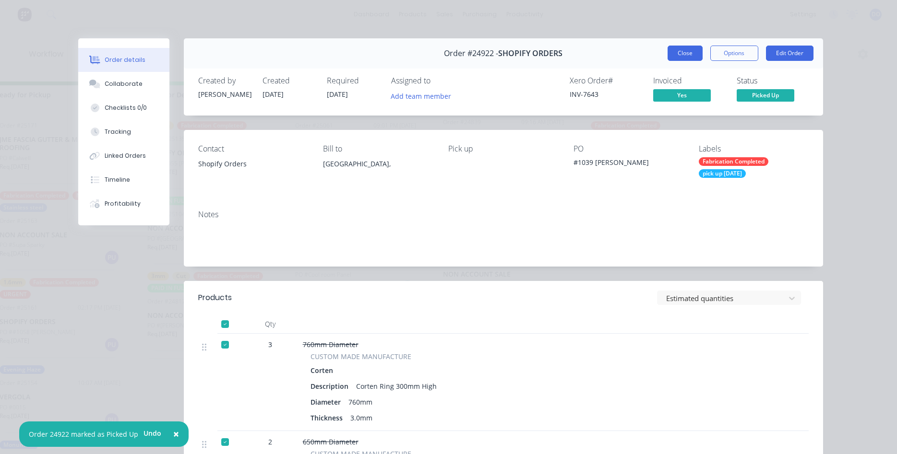
click at [685, 53] on button "Close" at bounding box center [684, 53] width 35 height 15
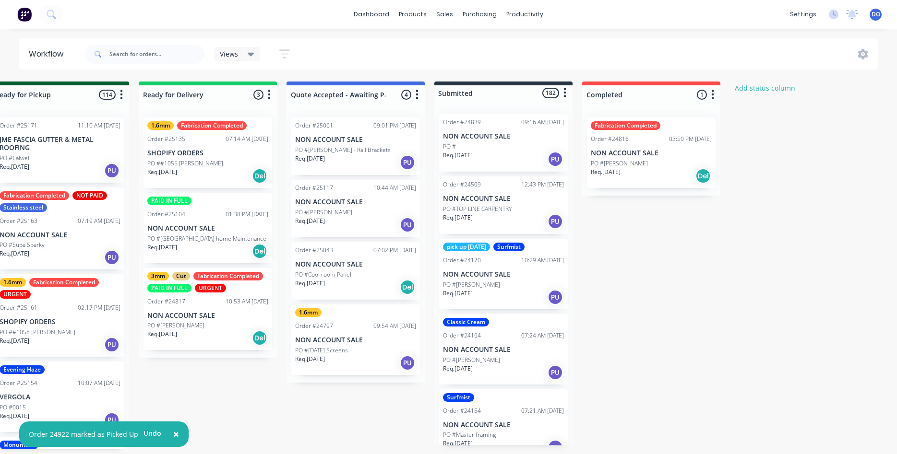
click at [628, 154] on p "NON ACCOUNT SALE" at bounding box center [651, 153] width 121 height 8
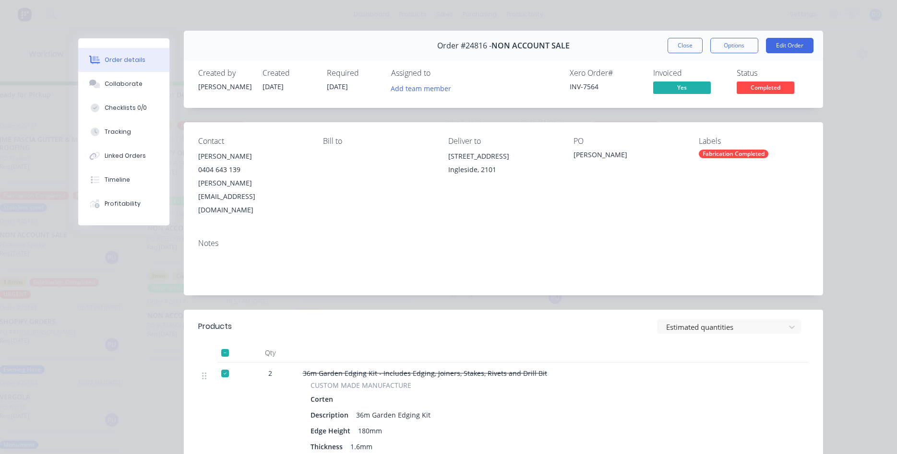
scroll to position [0, 0]
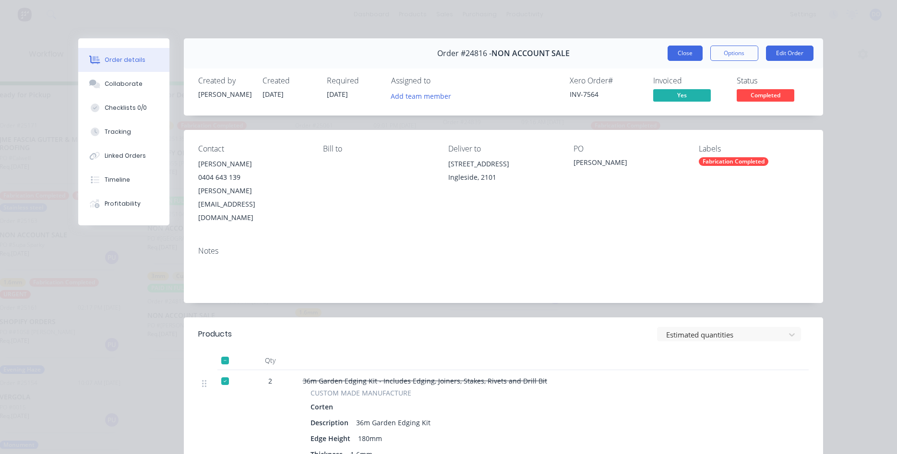
click at [680, 52] on button "Close" at bounding box center [684, 53] width 35 height 15
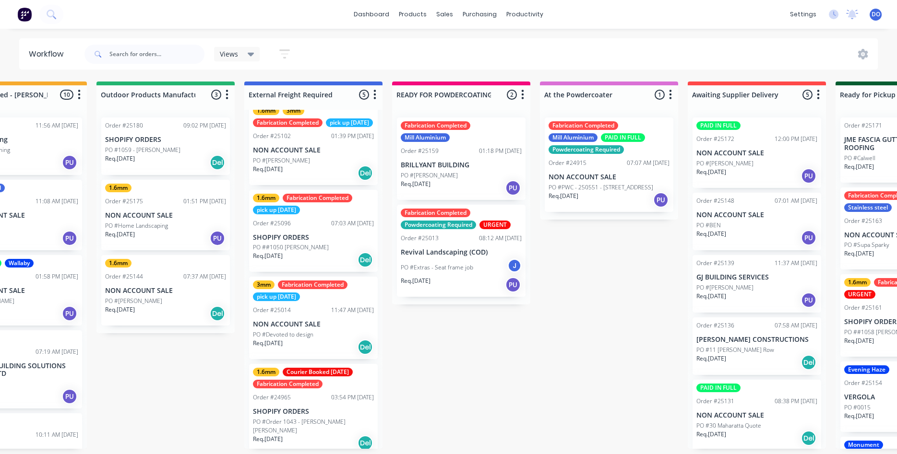
scroll to position [131, 0]
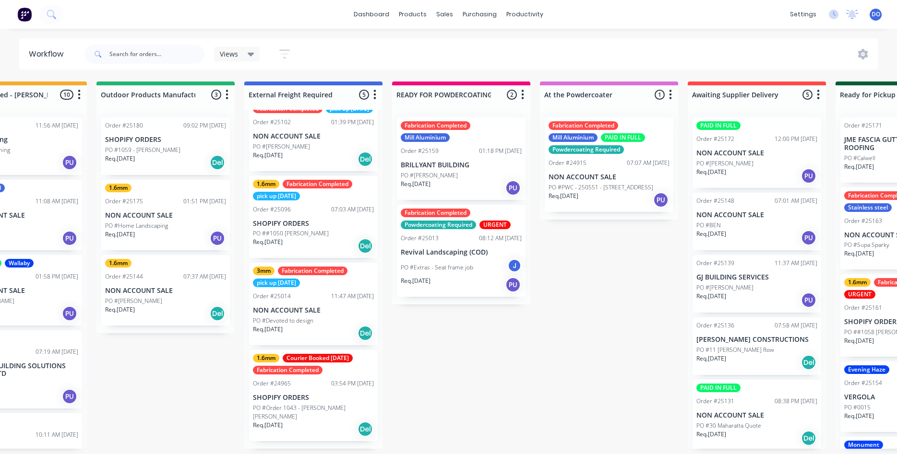
click at [326, 228] on p "SHOPIFY ORDERS" at bounding box center [313, 224] width 121 height 8
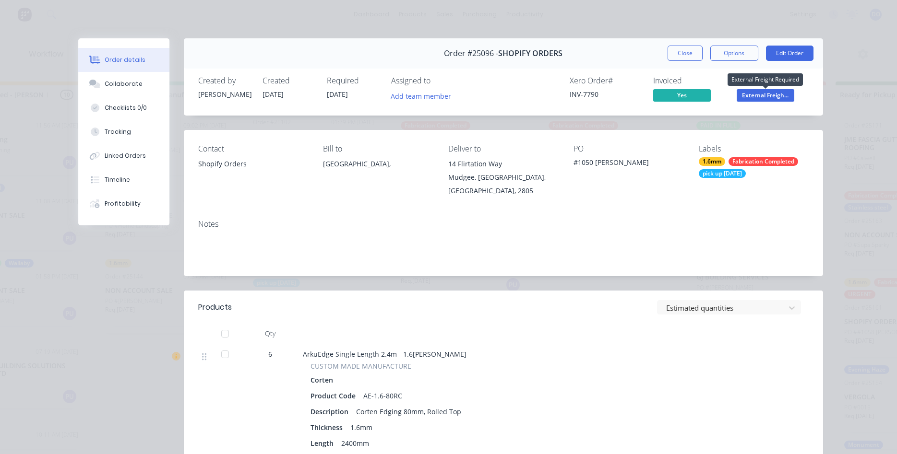
click at [773, 97] on span "External Freigh..." at bounding box center [766, 95] width 58 height 12
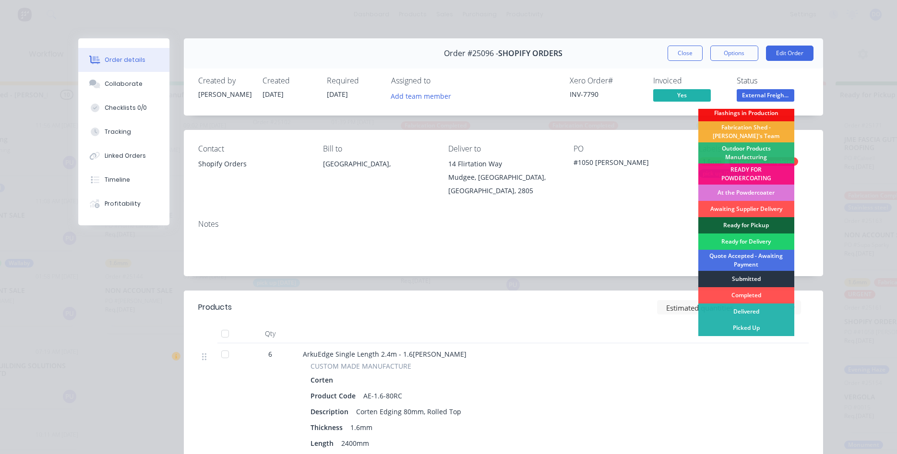
scroll to position [55, 0]
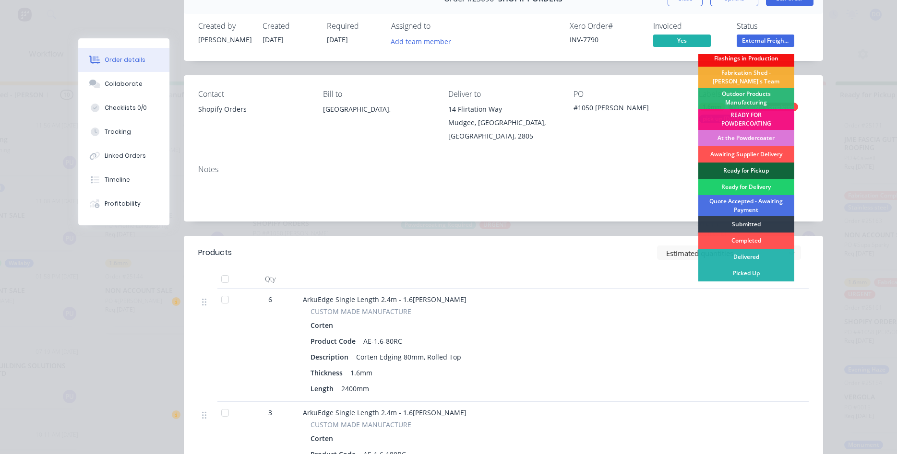
click at [658, 211] on div "Notes" at bounding box center [503, 189] width 639 height 64
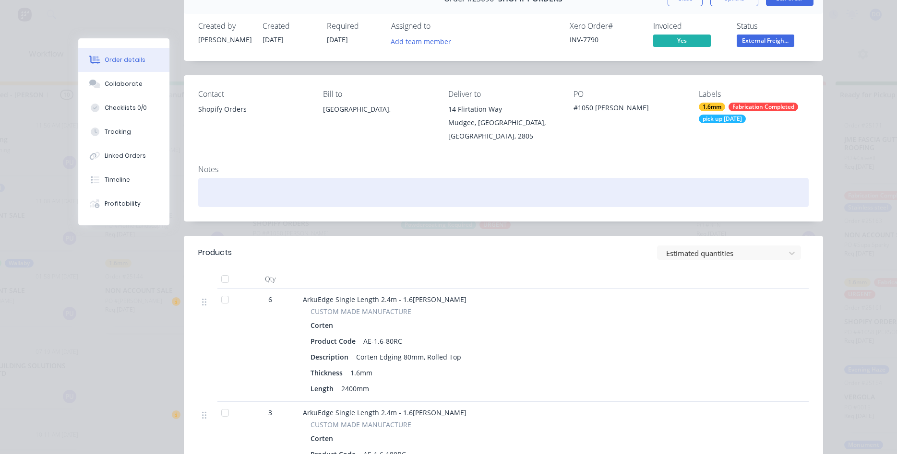
scroll to position [0, 0]
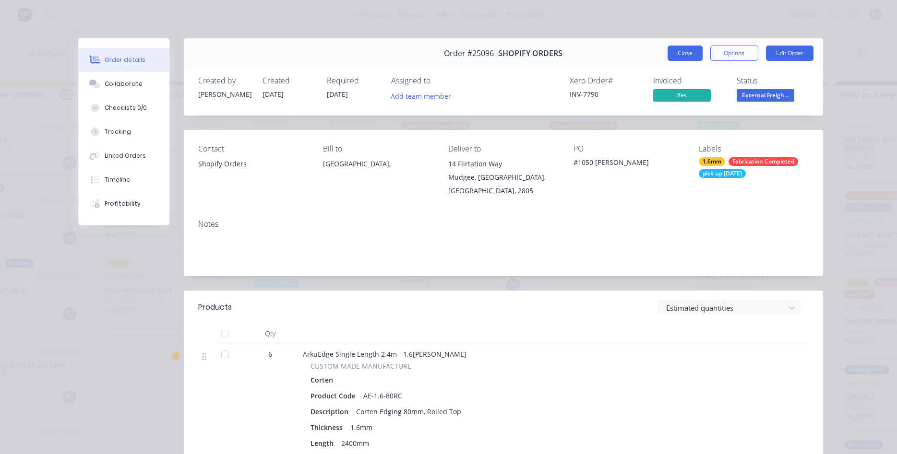
click at [684, 56] on button "Close" at bounding box center [684, 53] width 35 height 15
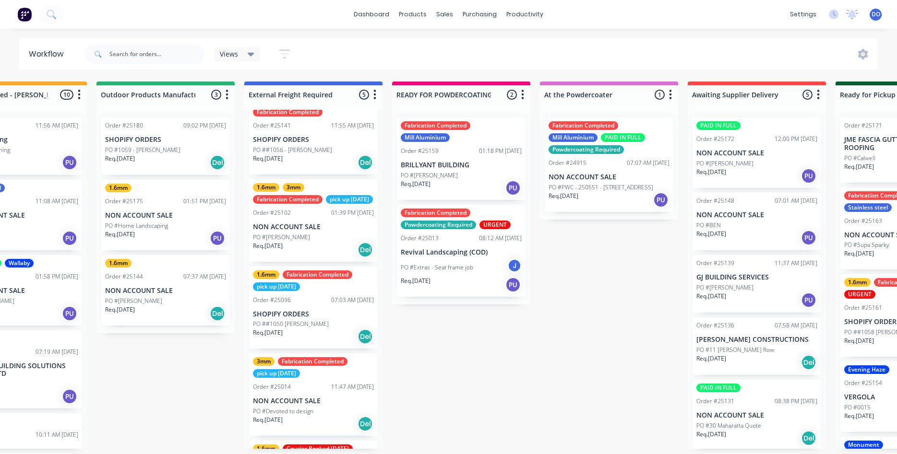
scroll to position [55, 0]
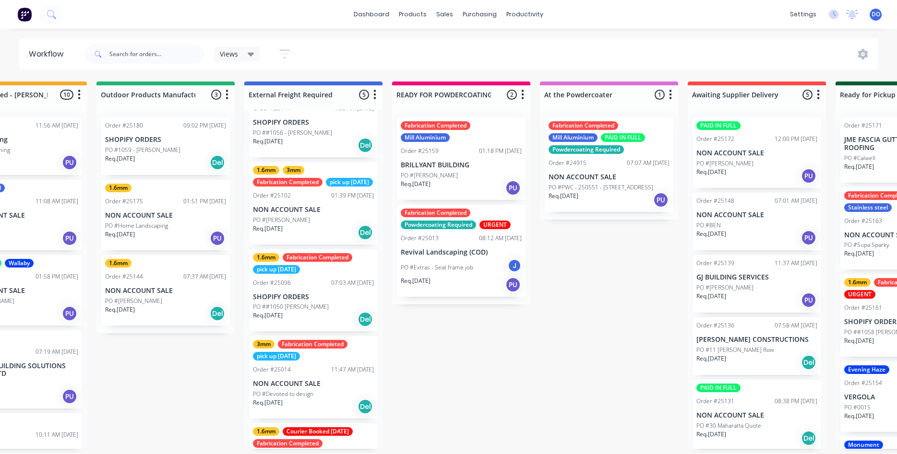
click at [317, 240] on div "Req. [DATE] Del" at bounding box center [313, 233] width 121 height 16
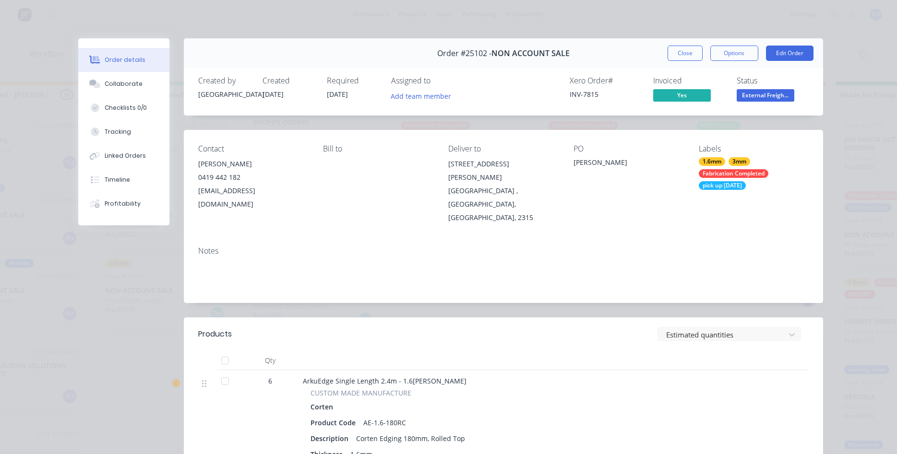
drag, startPoint x: 685, startPoint y: 54, endPoint x: 687, endPoint y: 49, distance: 5.2
click at [686, 50] on button "Close" at bounding box center [684, 53] width 35 height 15
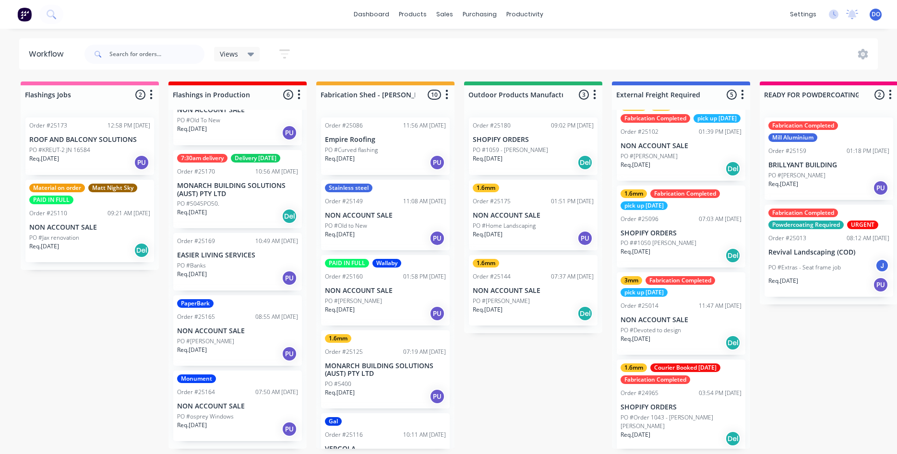
scroll to position [131, 0]
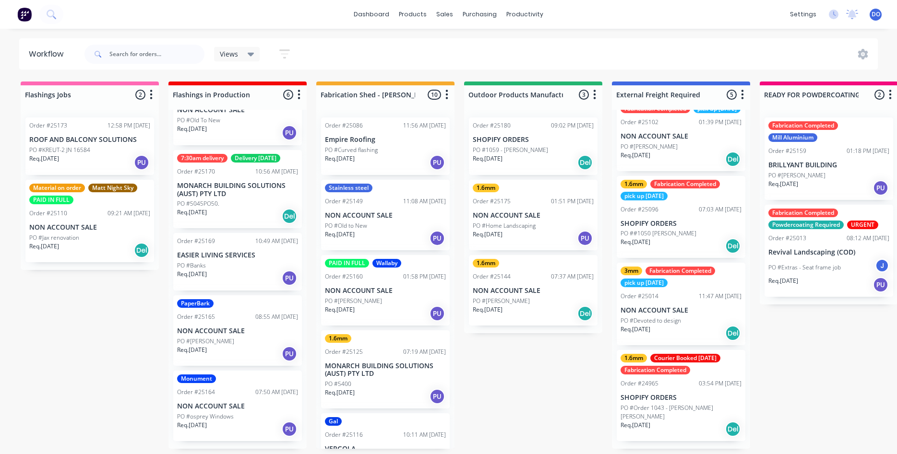
click at [688, 388] on div "Order #24965 03:54 PM [DATE]" at bounding box center [680, 384] width 121 height 9
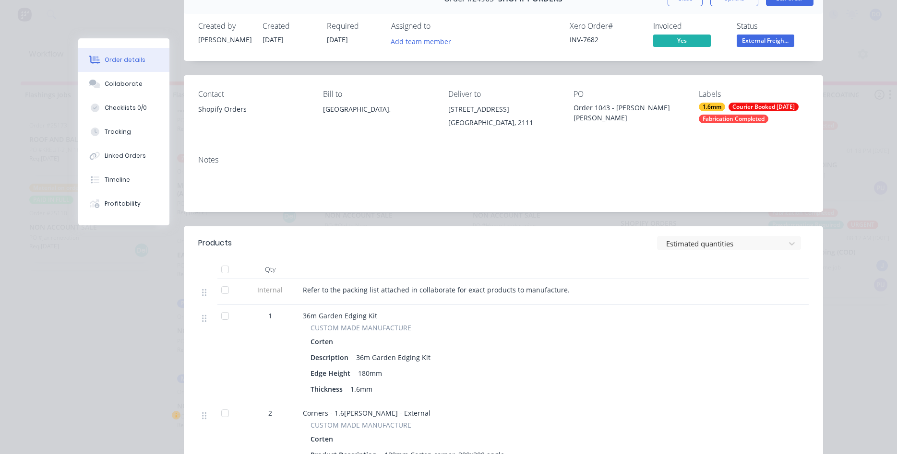
scroll to position [0, 0]
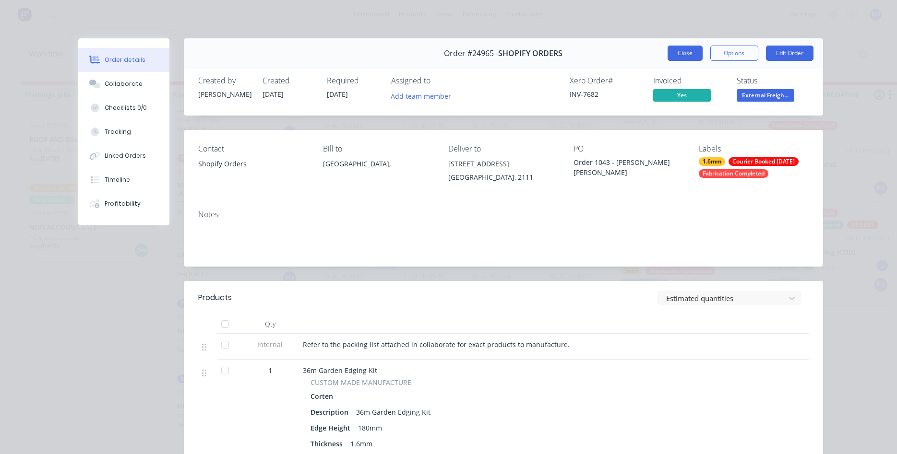
click at [685, 52] on button "Close" at bounding box center [684, 53] width 35 height 15
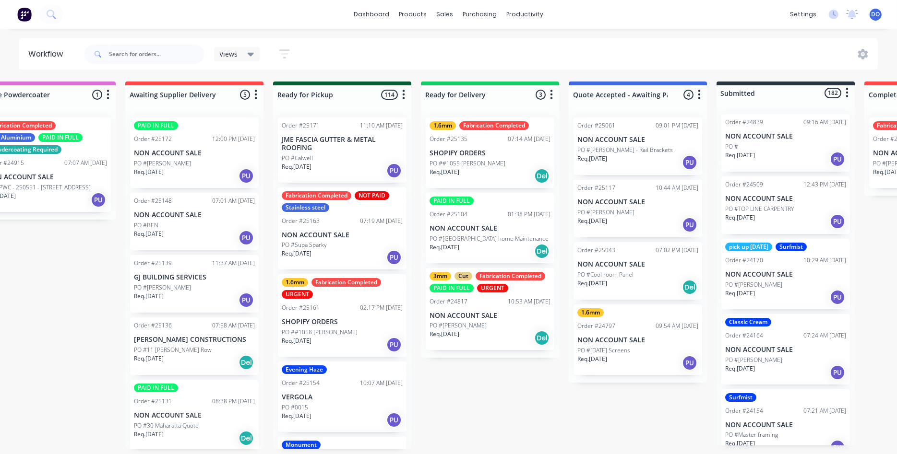
scroll to position [0, 952]
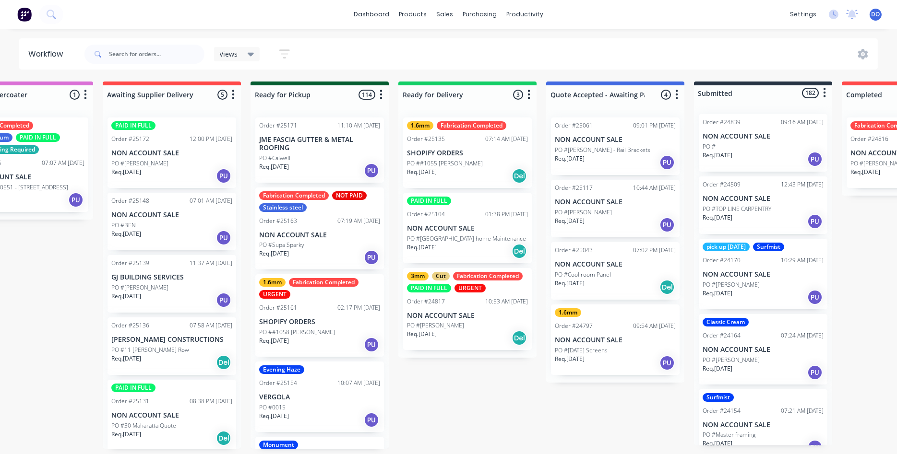
click at [325, 153] on div "Order #25171 11:10 AM [DATE] JME FASCIA GUTTER & METAL ROOFING PO #Calwell Req.…" at bounding box center [319, 150] width 129 height 65
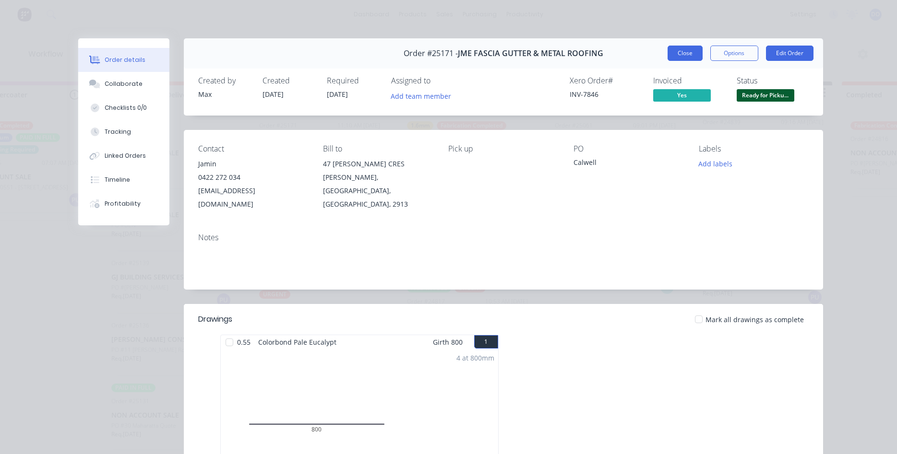
click at [687, 56] on button "Close" at bounding box center [684, 53] width 35 height 15
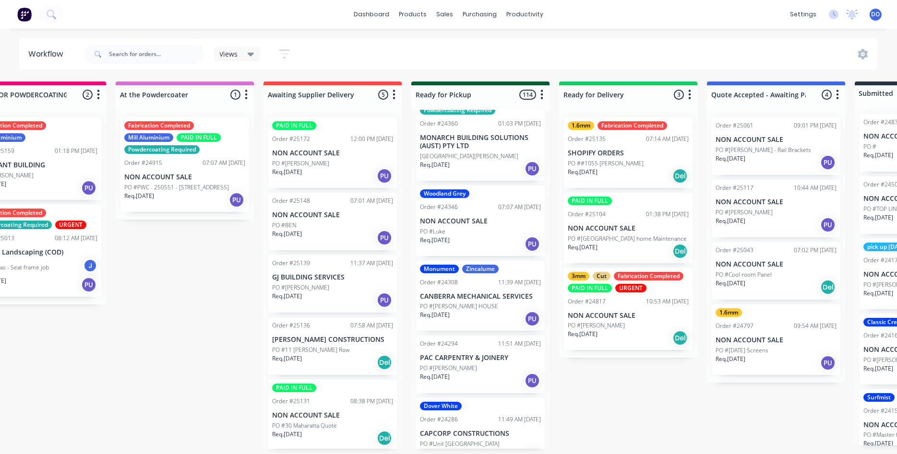
scroll to position [7991, 0]
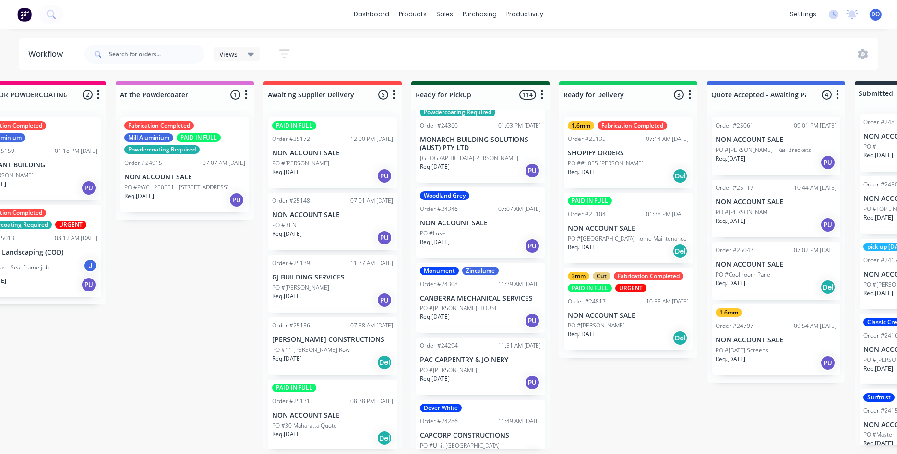
click at [477, 356] on p "PAC CARPENTRY & JOINERY" at bounding box center [480, 360] width 121 height 8
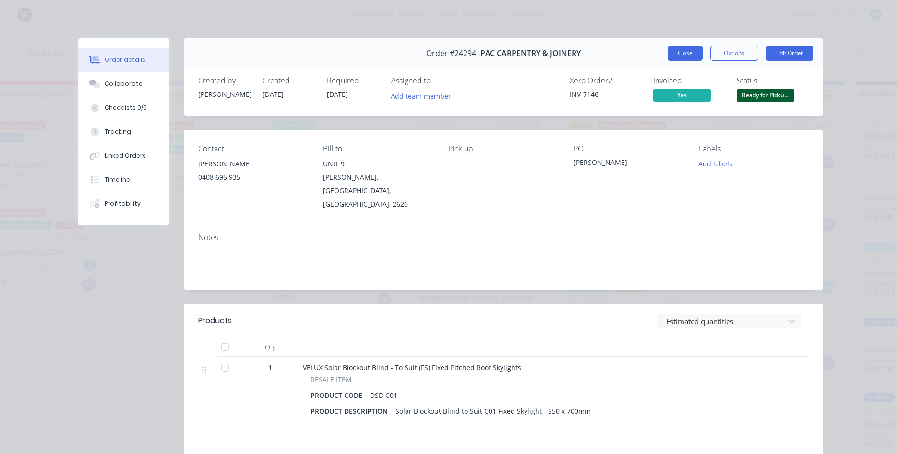
click at [683, 55] on button "Close" at bounding box center [684, 53] width 35 height 15
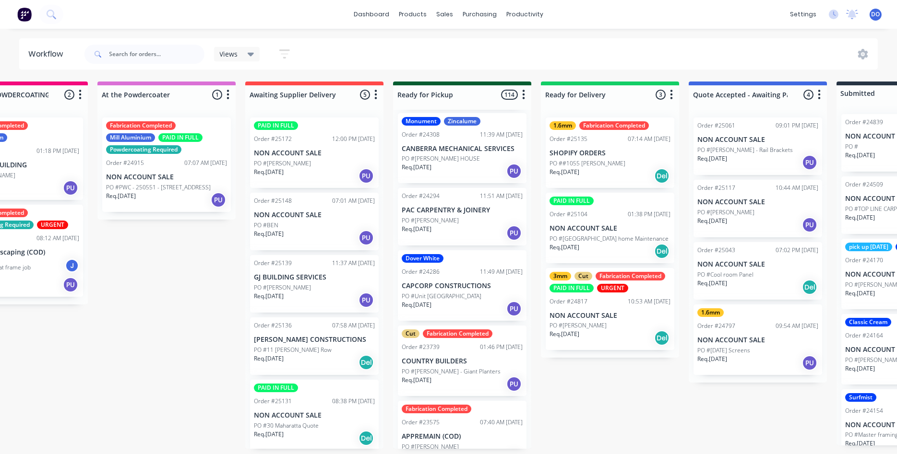
scroll to position [8155, 0]
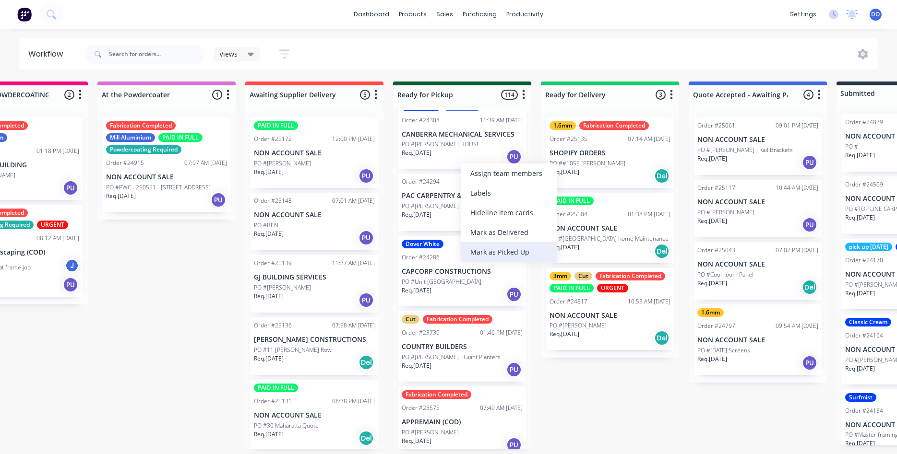
click at [498, 248] on div "Mark as Picked Up" at bounding box center [509, 252] width 96 height 20
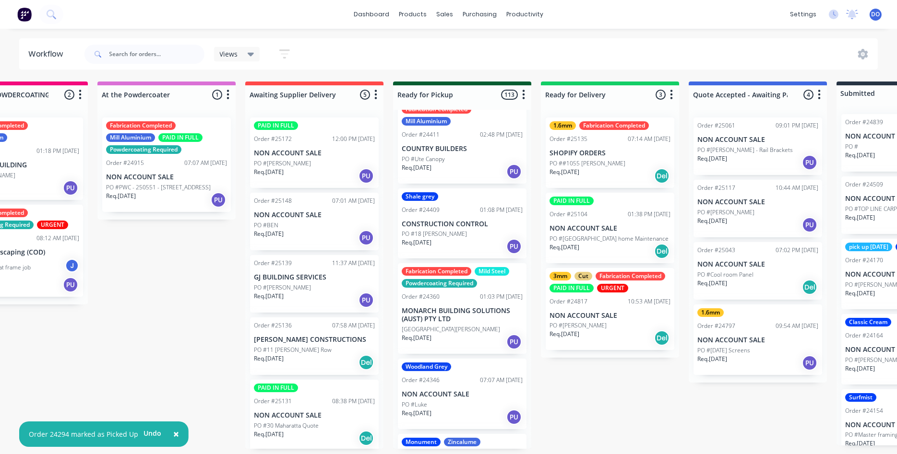
scroll to position [7819, 0]
click at [464, 326] on p "[GEOGRAPHIC_DATA][PERSON_NAME]" at bounding box center [451, 330] width 98 height 9
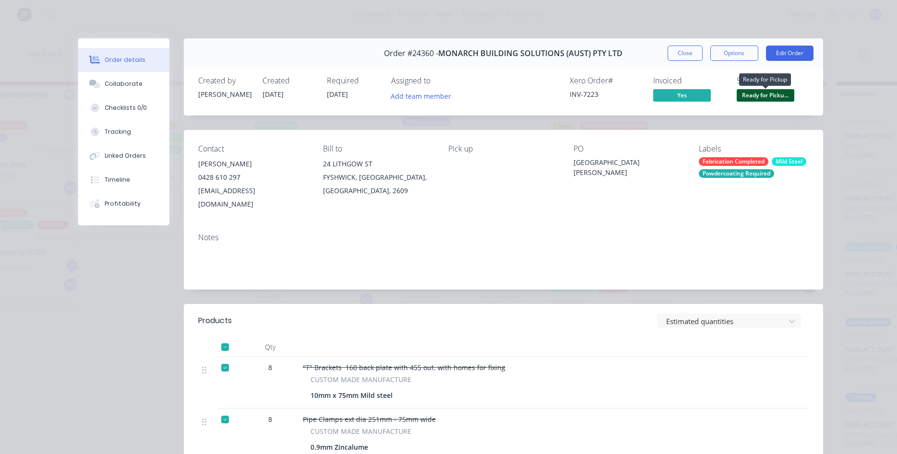
click at [752, 92] on span "Ready for Picku..." at bounding box center [766, 95] width 58 height 12
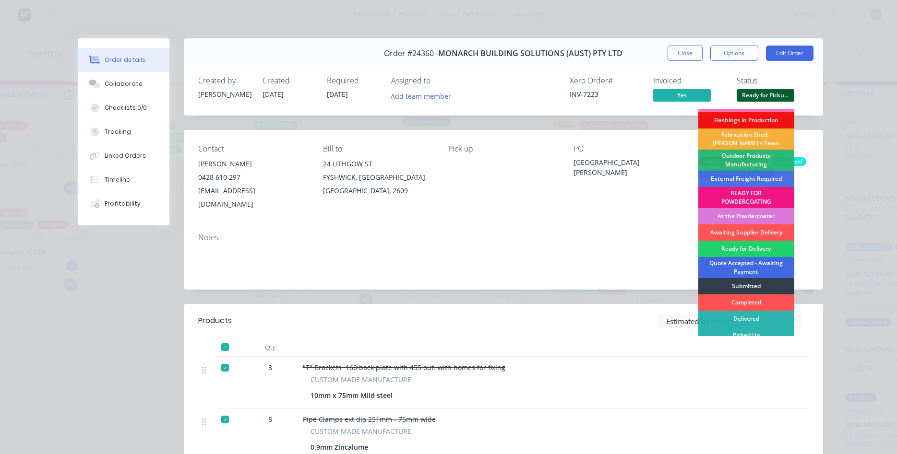
scroll to position [20, 0]
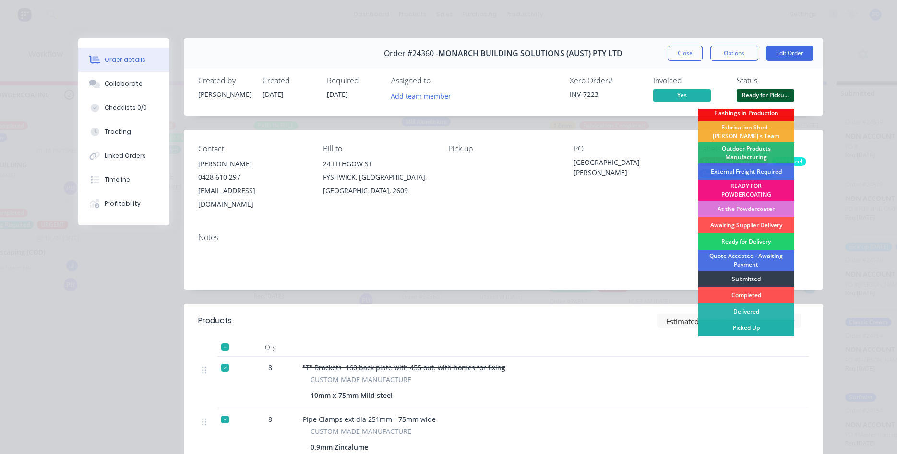
click at [747, 328] on div "Picked Up" at bounding box center [746, 328] width 96 height 16
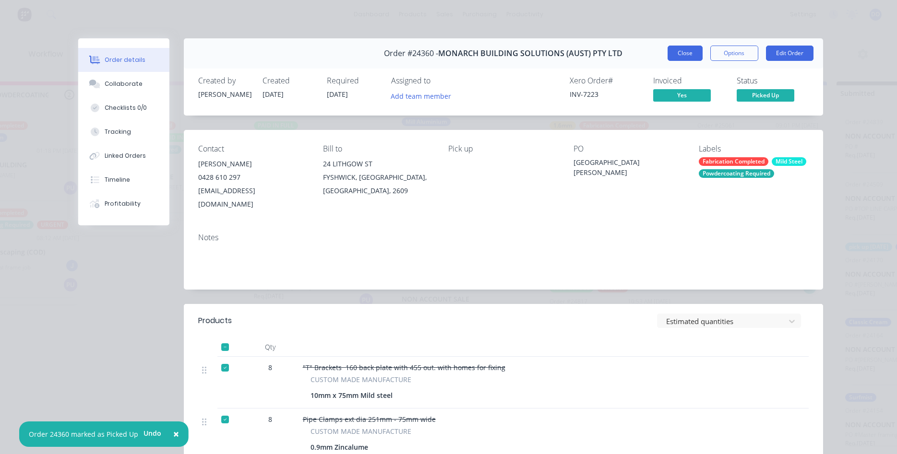
click at [692, 48] on button "Close" at bounding box center [684, 53] width 35 height 15
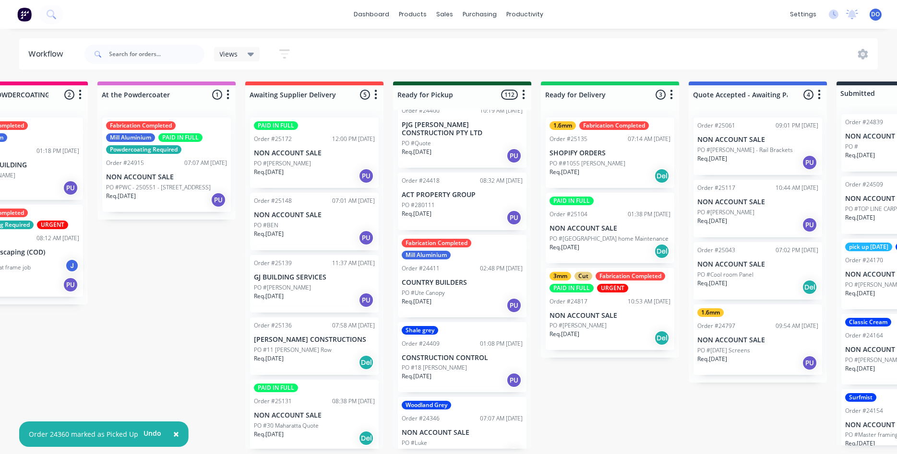
scroll to position [7655, 0]
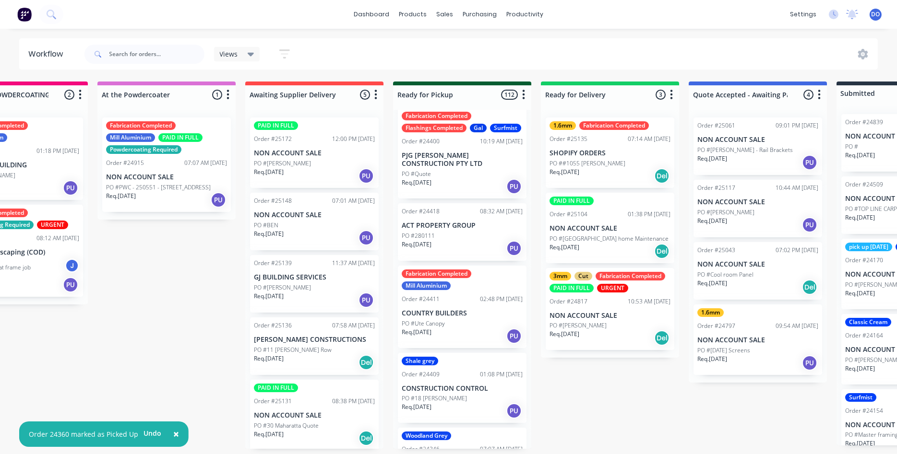
click at [457, 385] on p "CONSTRUCTION CONTROL" at bounding box center [462, 389] width 121 height 8
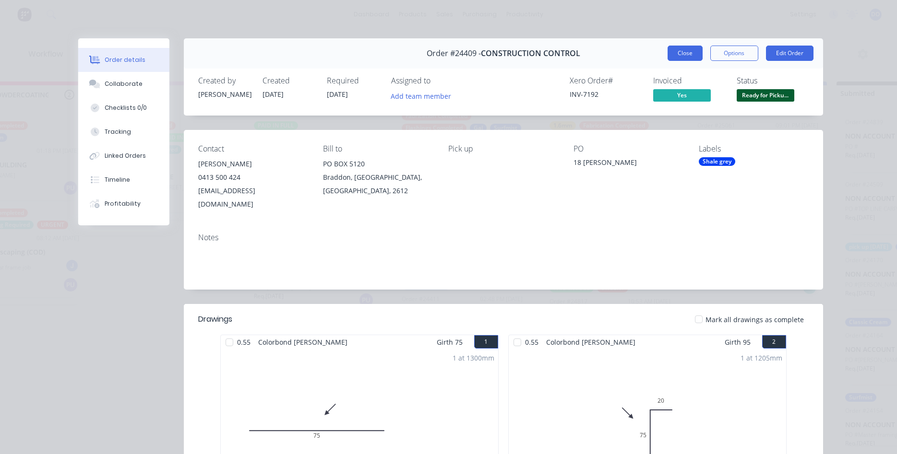
click at [687, 50] on button "Close" at bounding box center [684, 53] width 35 height 15
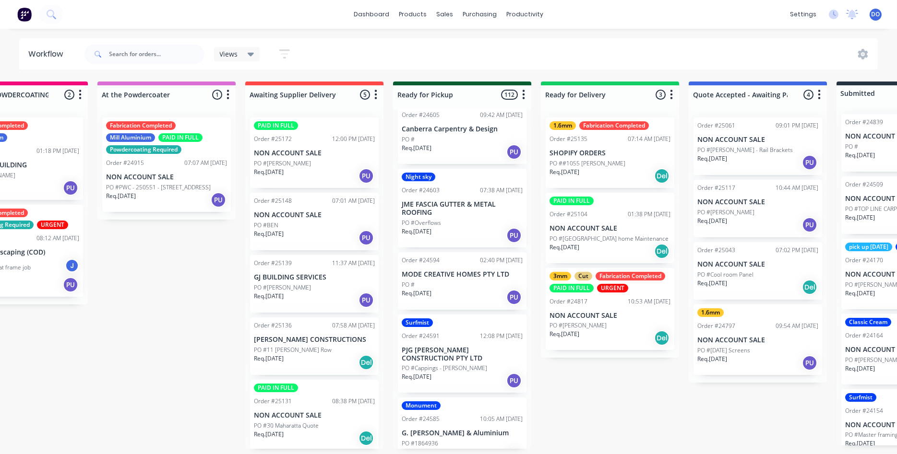
scroll to position [6944, 0]
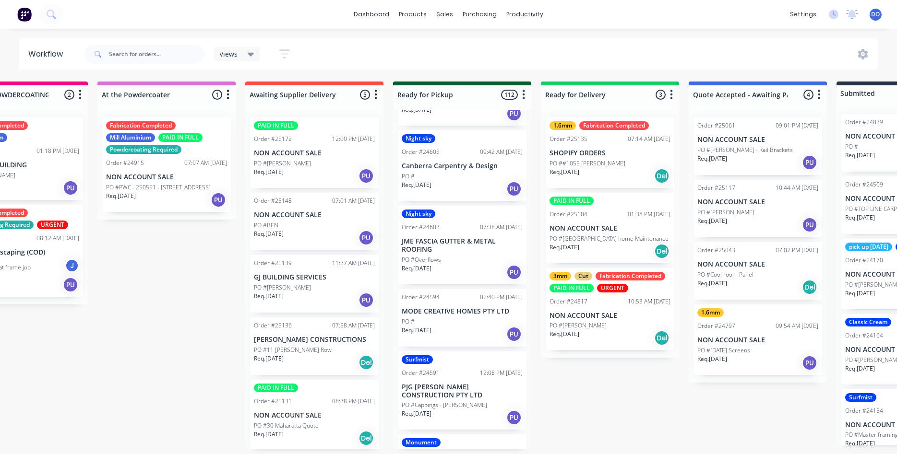
click at [465, 326] on div "Req. [DATE] PU" at bounding box center [462, 334] width 121 height 16
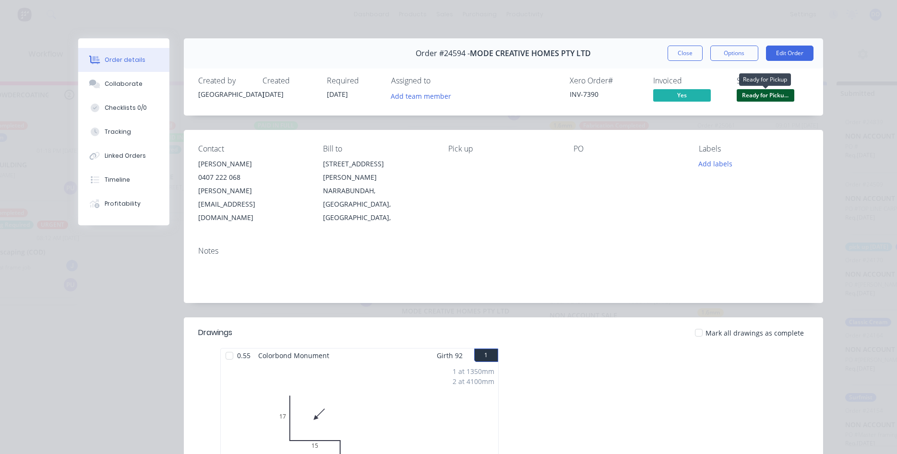
click at [765, 96] on span "Ready for Picku..." at bounding box center [766, 95] width 58 height 12
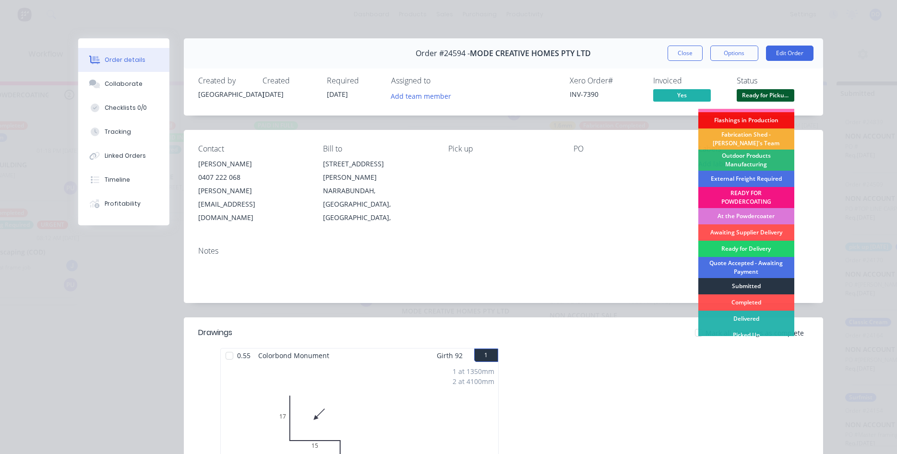
scroll to position [20, 0]
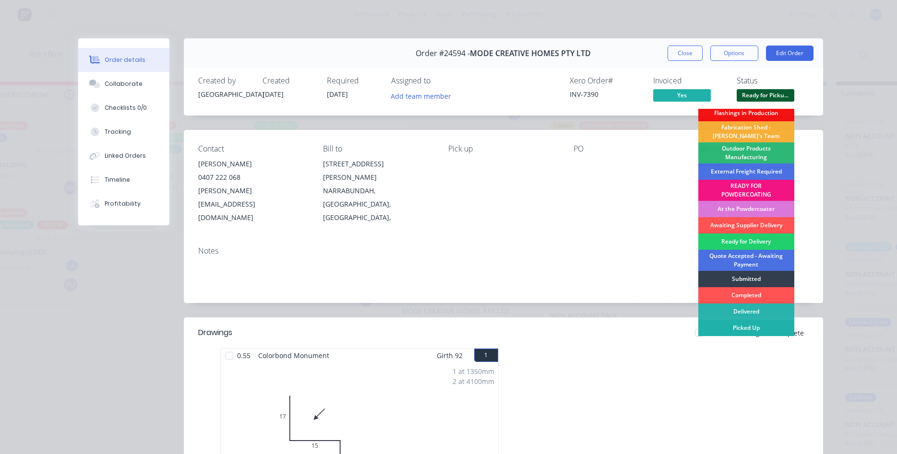
click at [741, 331] on div "Picked Up" at bounding box center [746, 328] width 96 height 16
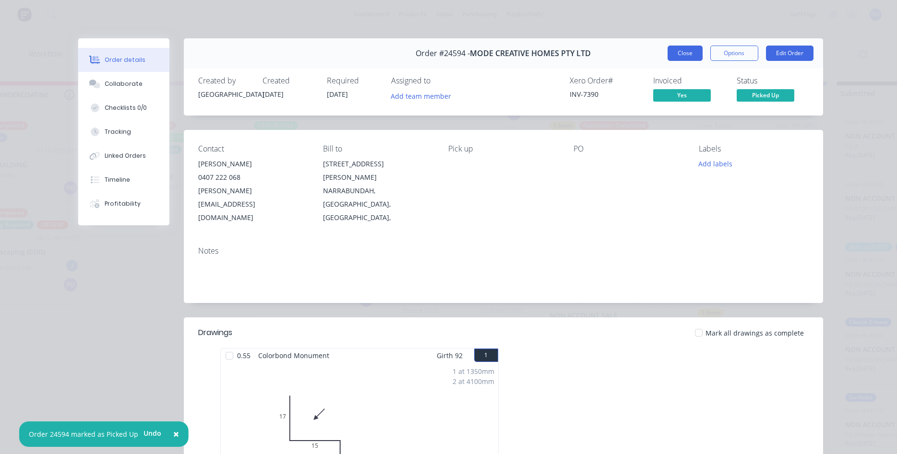
click at [692, 55] on button "Close" at bounding box center [684, 53] width 35 height 15
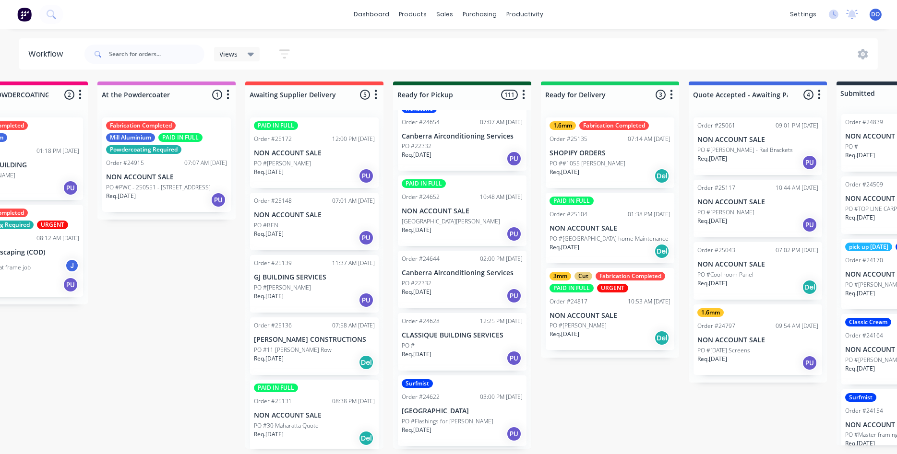
scroll to position [6397, 0]
click at [456, 314] on div "Order #24628 12:25 PM [DATE] CLASSIQUE BUILDING SERVICES PO # Req. [DATE] PU" at bounding box center [462, 343] width 129 height 58
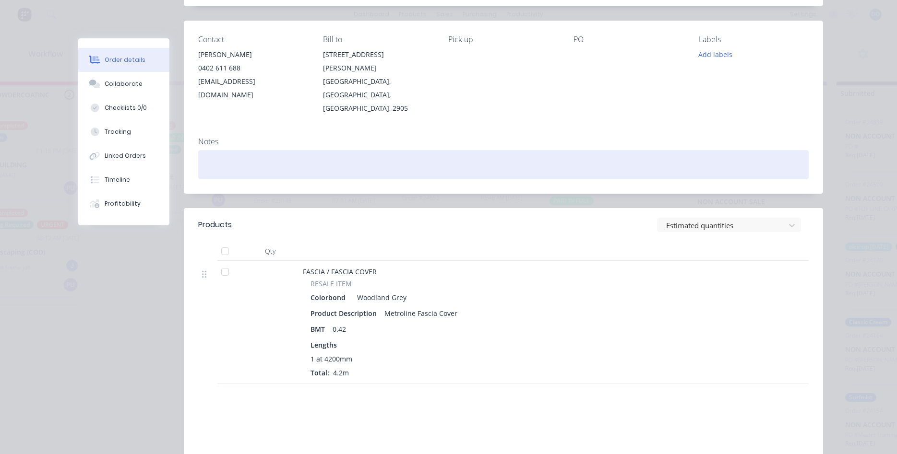
scroll to position [0, 0]
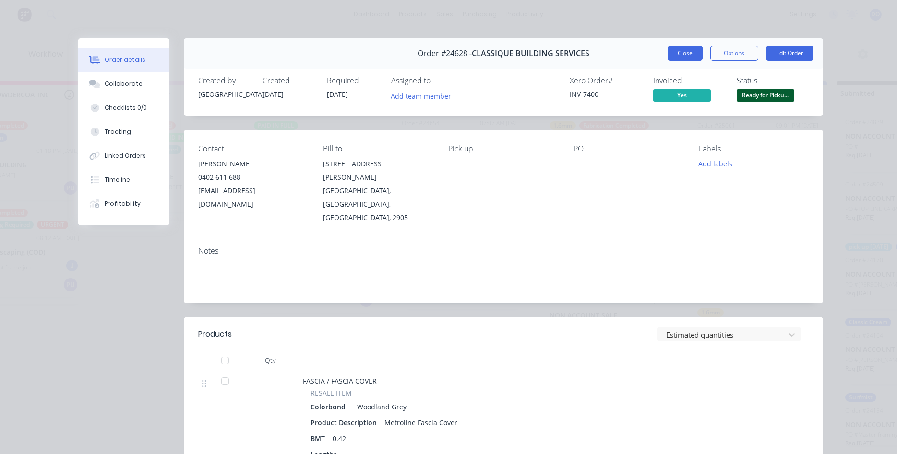
click at [696, 52] on button "Close" at bounding box center [684, 53] width 35 height 15
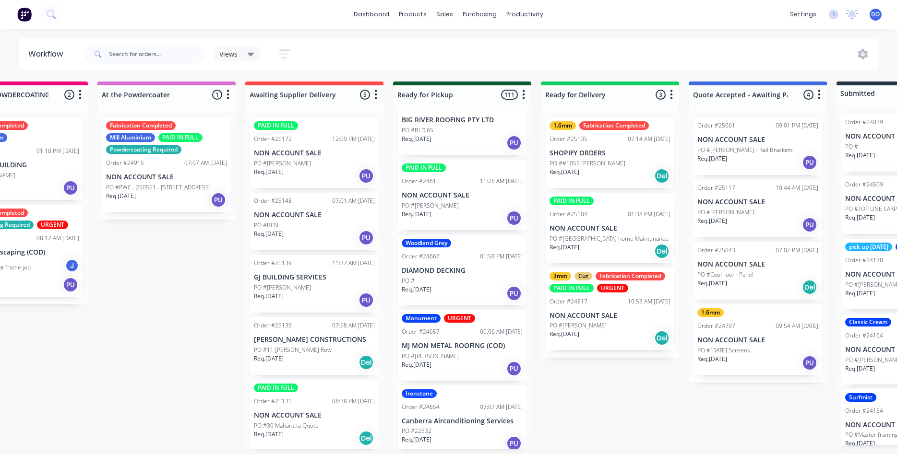
scroll to position [6124, 0]
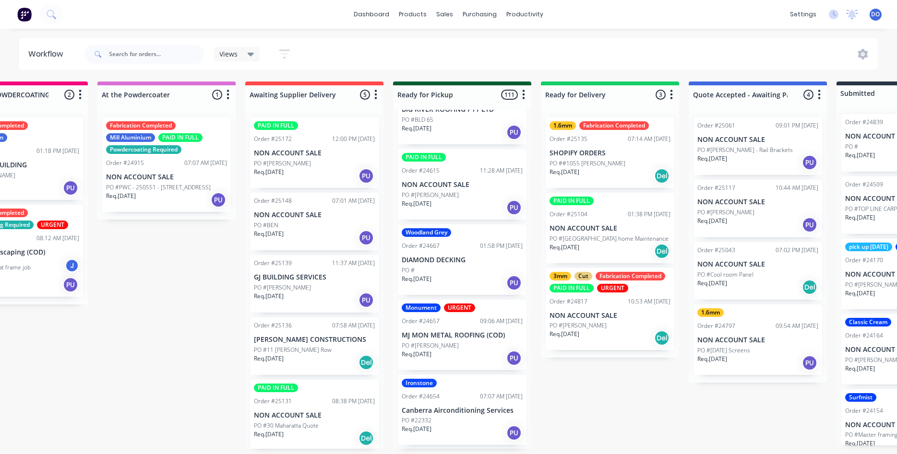
click at [466, 304] on div "Monument URGENT Order #24657 09:06 AM [DATE] MJ MON METAL ROOFING (COD) PO #[PE…" at bounding box center [462, 335] width 129 height 71
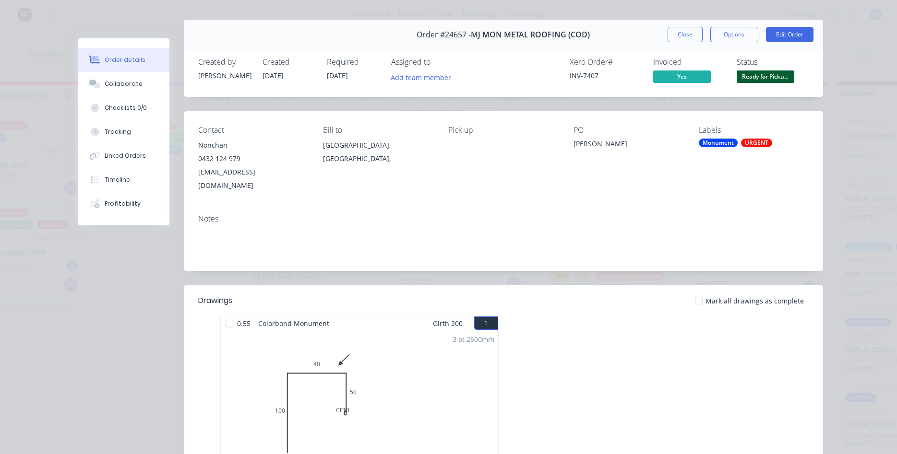
scroll to position [0, 0]
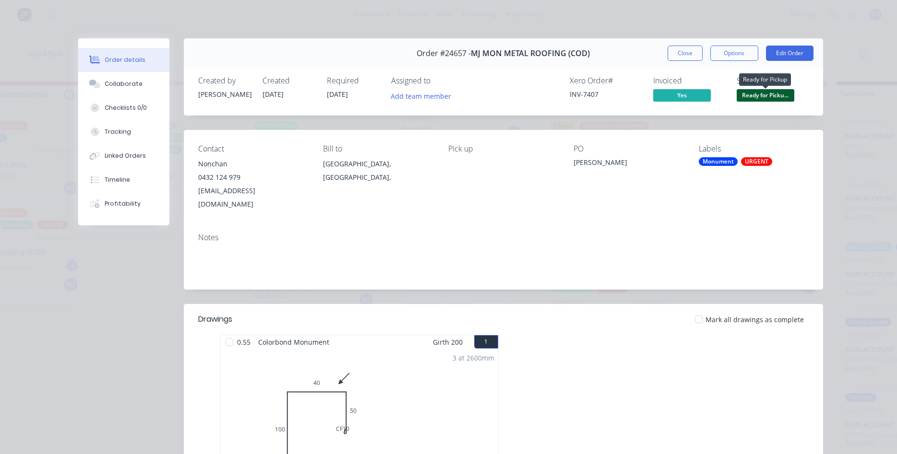
click at [766, 97] on span "Ready for Picku..." at bounding box center [766, 95] width 58 height 12
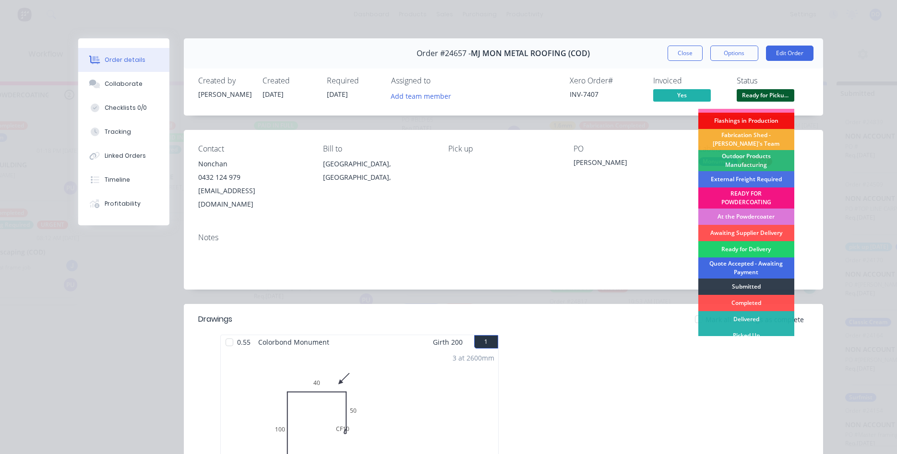
scroll to position [20, 0]
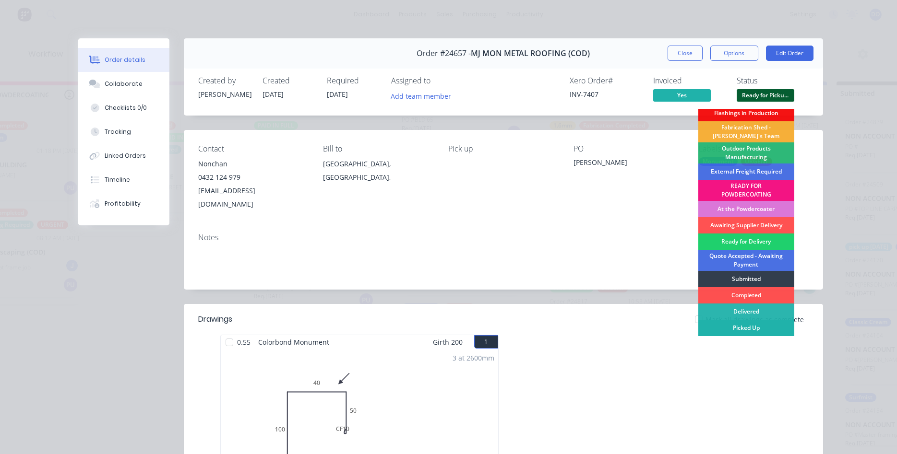
click at [750, 324] on div "Picked Up" at bounding box center [746, 328] width 96 height 16
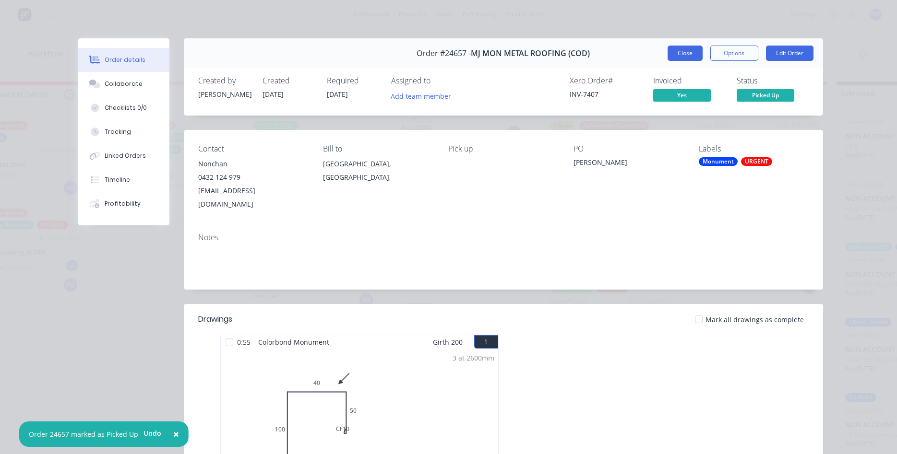
click at [685, 58] on button "Close" at bounding box center [684, 53] width 35 height 15
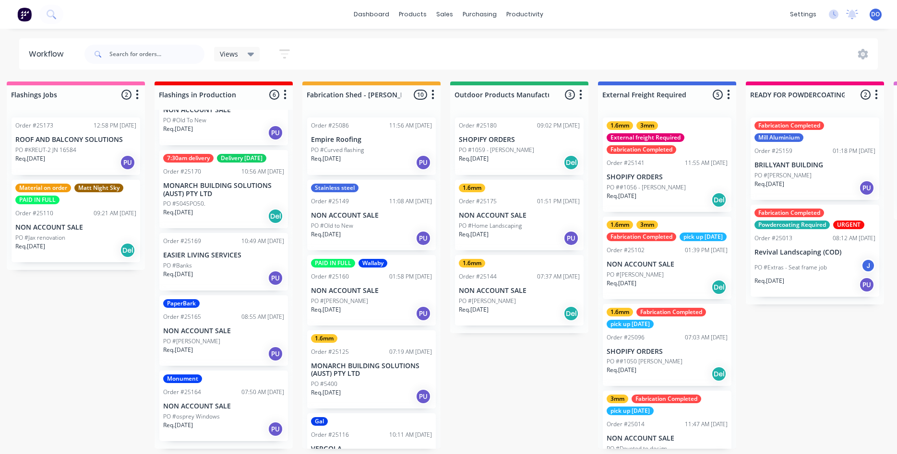
scroll to position [0, 0]
